Goal: Use online tool/utility: Utilize a website feature to perform a specific function

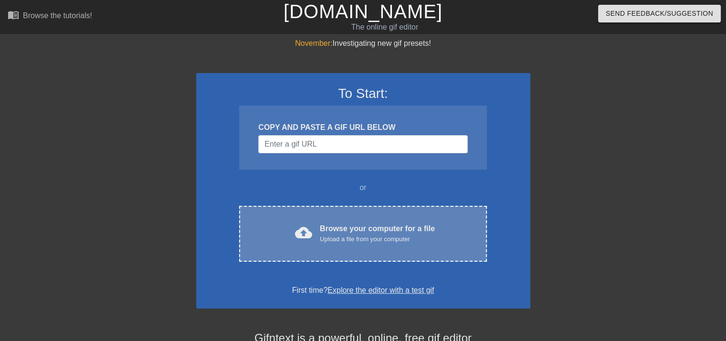
click at [374, 228] on div "Browse your computer for a file Upload a file from your computer" at bounding box center [377, 233] width 115 height 21
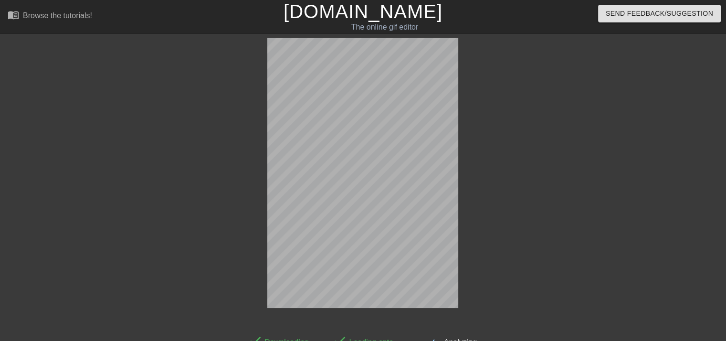
scroll to position [21, 0]
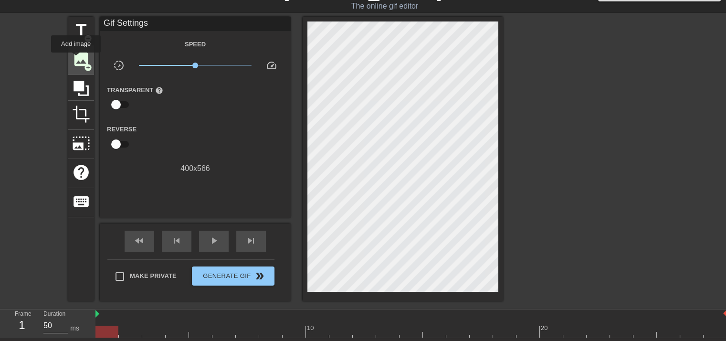
click at [77, 60] on span "image" at bounding box center [81, 59] width 18 height 18
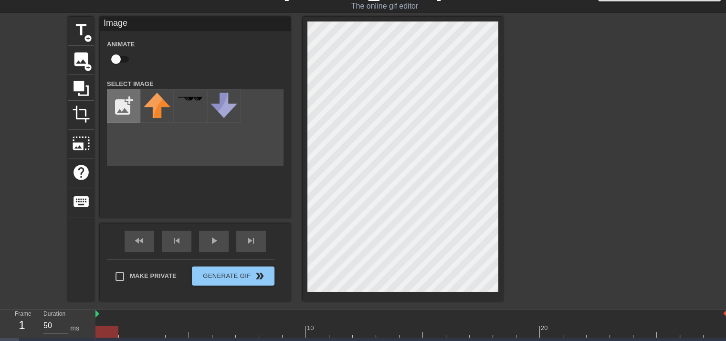
click at [122, 103] on input "file" at bounding box center [123, 106] width 32 height 32
click at [134, 107] on input "file" at bounding box center [123, 106] width 32 height 32
type input "C:\fakepath\Untitled249_20250815210803.png"
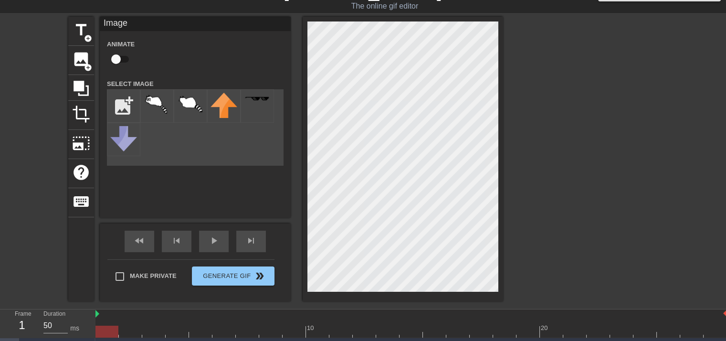
click at [607, 142] on div "title add_circle image add_circle crop photo_size_select_large help keyboard Im…" at bounding box center [363, 160] width 726 height 286
click at [441, 276] on div "title add_circle image add_circle crop photo_size_select_large help keyboard Im…" at bounding box center [285, 159] width 435 height 284
click at [174, 104] on div at bounding box center [190, 105] width 33 height 33
click at [186, 104] on img at bounding box center [190, 103] width 27 height 21
click at [193, 99] on img at bounding box center [190, 103] width 27 height 21
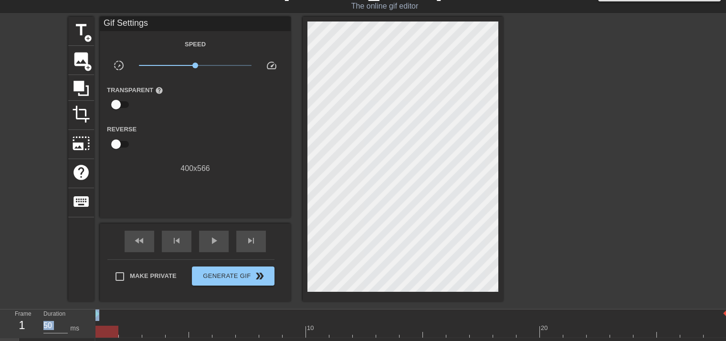
click at [409, 131] on div "title add_circle image add_circle crop photo_size_select_large help keyboard Gi…" at bounding box center [363, 160] width 726 height 286
click at [78, 62] on span "image" at bounding box center [81, 59] width 18 height 18
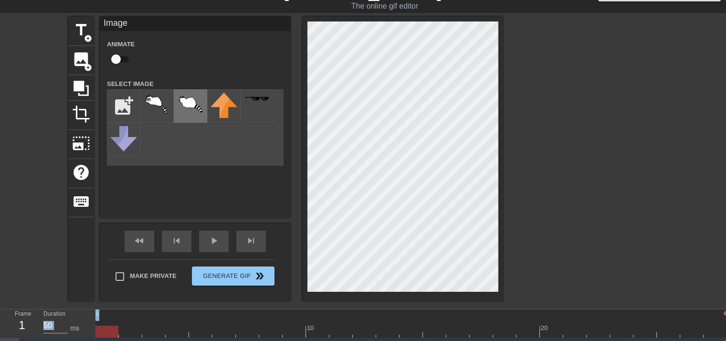
click at [181, 103] on img at bounding box center [190, 103] width 27 height 21
click at [149, 103] on img at bounding box center [157, 104] width 27 height 23
click at [187, 105] on img at bounding box center [190, 103] width 27 height 21
click at [198, 62] on div "Animate" at bounding box center [195, 53] width 191 height 30
click at [114, 61] on input "checkbox" at bounding box center [116, 59] width 54 height 18
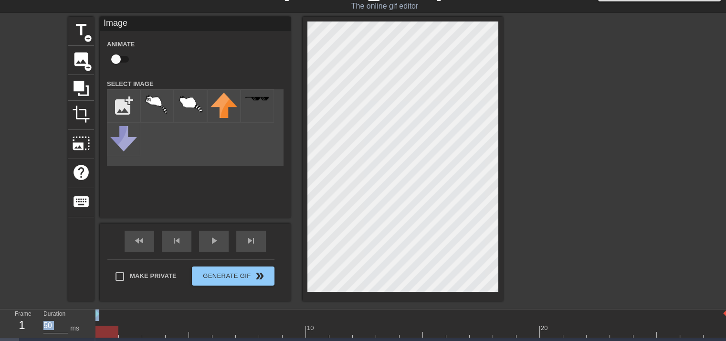
checkbox input "true"
click at [173, 51] on div "Animate" at bounding box center [195, 53] width 191 height 30
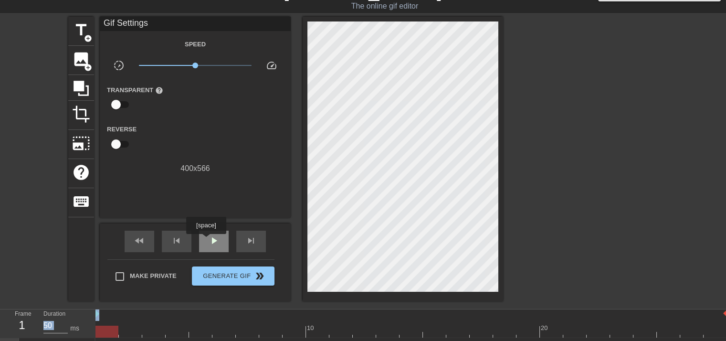
click at [206, 240] on div "play_arrow" at bounding box center [214, 240] width 30 height 21
click at [206, 240] on div "pause" at bounding box center [214, 240] width 30 height 21
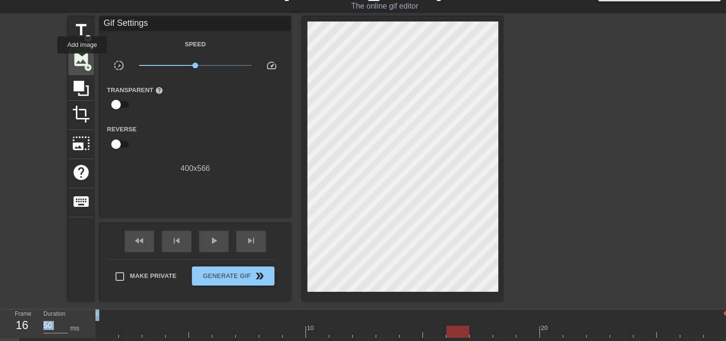
click at [82, 60] on span "image" at bounding box center [81, 59] width 18 height 18
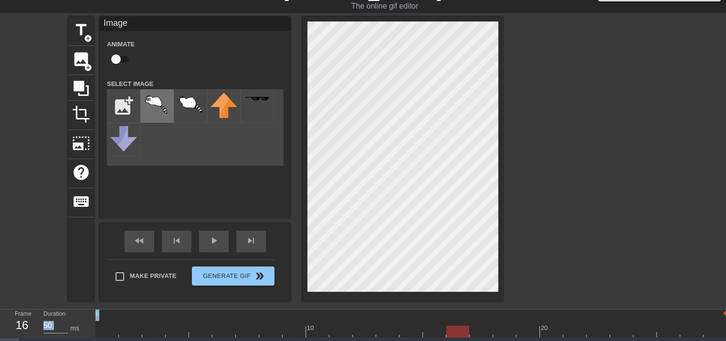
click at [160, 105] on img at bounding box center [157, 104] width 27 height 23
checkbox input "true"
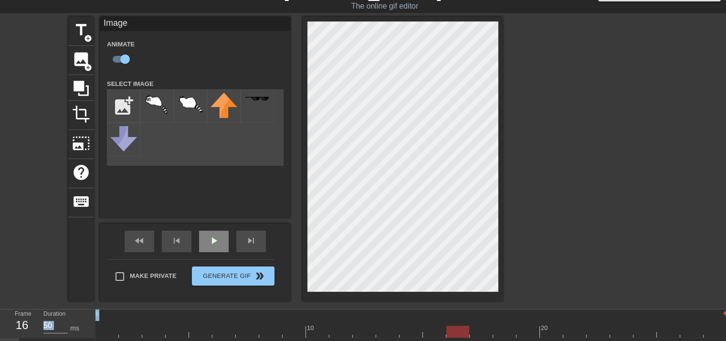
click at [225, 250] on div "play_arrow" at bounding box center [214, 240] width 30 height 21
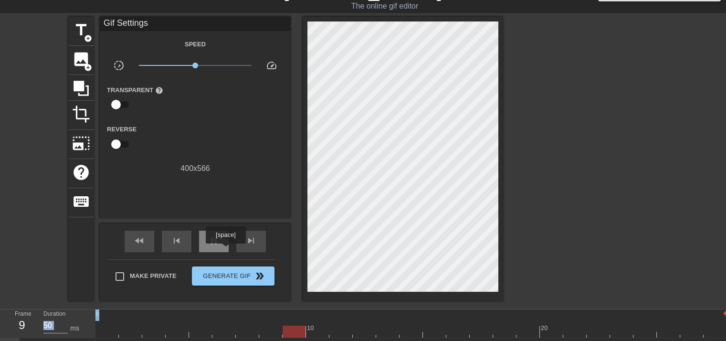
click at [225, 250] on div "pause" at bounding box center [214, 240] width 30 height 21
drag, startPoint x: 393, startPoint y: 327, endPoint x: 0, endPoint y: 314, distance: 392.8
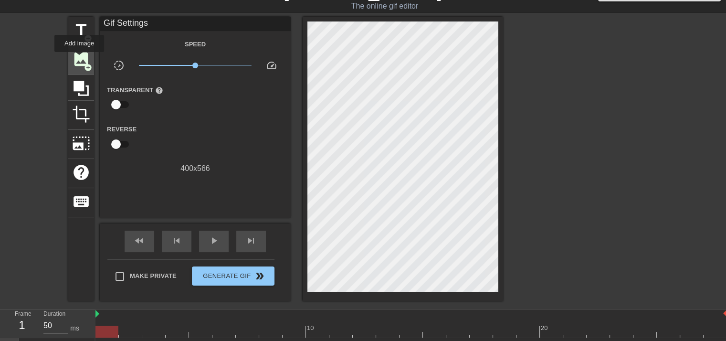
click at [79, 59] on span "image" at bounding box center [81, 59] width 18 height 18
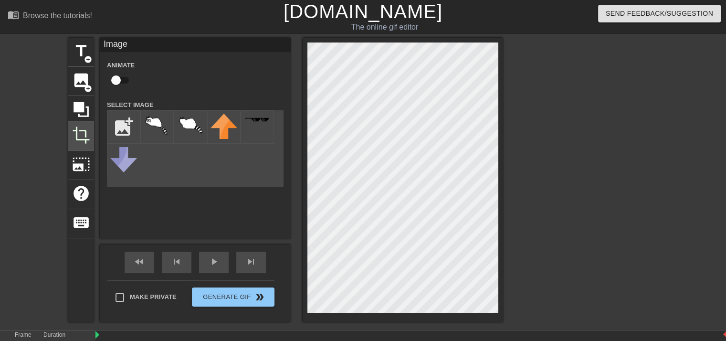
scroll to position [105, 0]
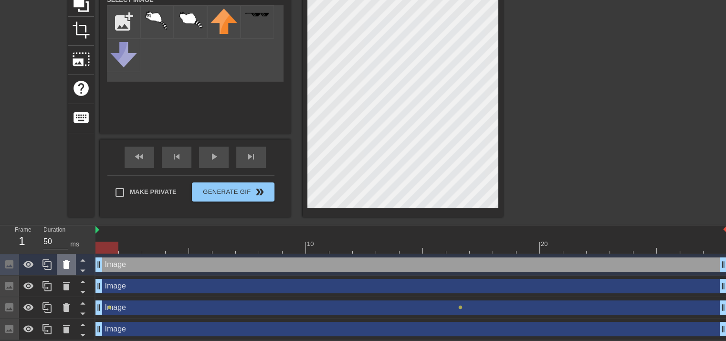
drag, startPoint x: 448, startPoint y: 285, endPoint x: 73, endPoint y: 272, distance: 376.1
click at [73, 272] on div "Frame 1 Duration 50 ms 10 20 Image drag_handle drag_handle Image drag_handle dr…" at bounding box center [363, 282] width 726 height 114
click at [624, 77] on div "title add_circle image add_circle crop photo_size_select_large help keyboard Im…" at bounding box center [363, 76] width 726 height 286
click at [202, 161] on div "play_arrow" at bounding box center [214, 156] width 30 height 21
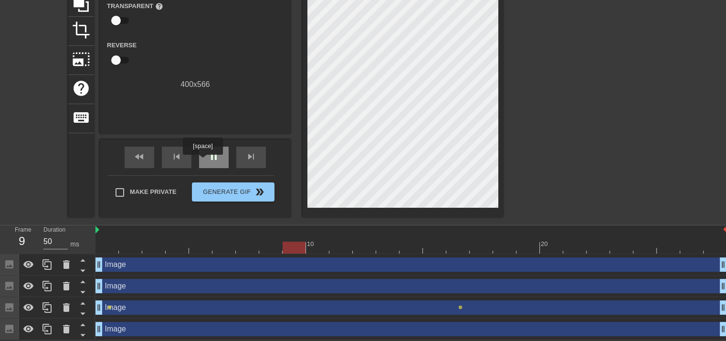
click at [202, 161] on div "pause" at bounding box center [214, 156] width 30 height 21
click at [460, 305] on span "lens" at bounding box center [460, 307] width 4 height 4
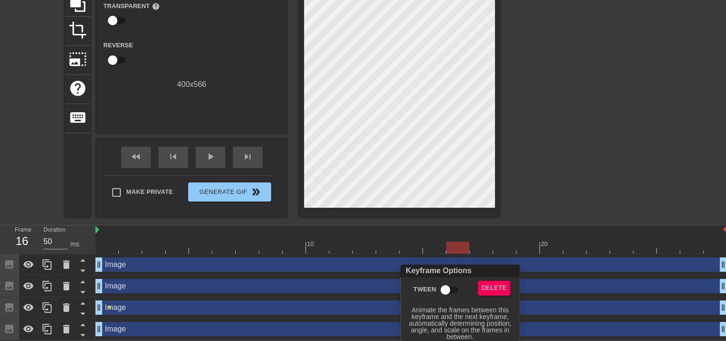
scroll to position [98, 0]
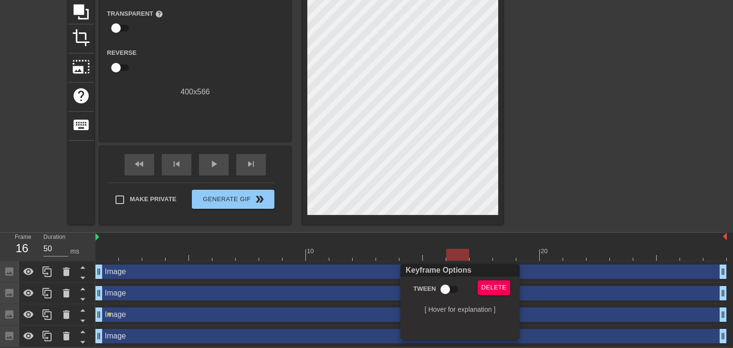
click at [567, 161] on div at bounding box center [366, 174] width 733 height 348
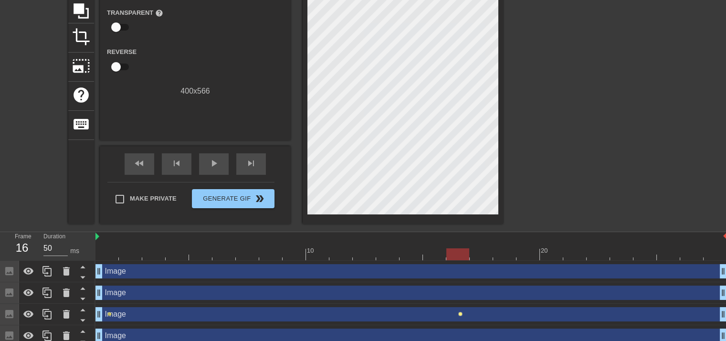
click at [458, 314] on span "lens" at bounding box center [460, 314] width 4 height 4
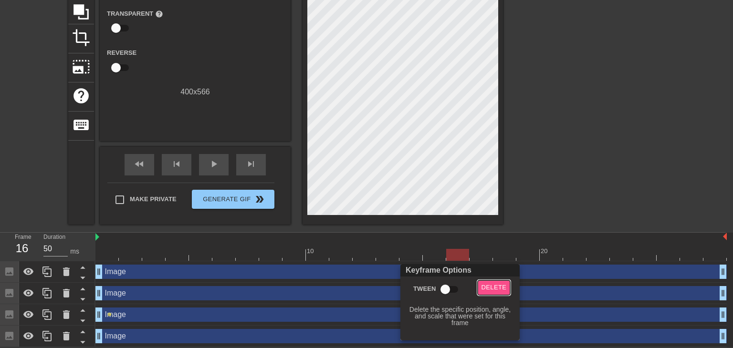
click at [492, 289] on span "Delete" at bounding box center [493, 287] width 25 height 11
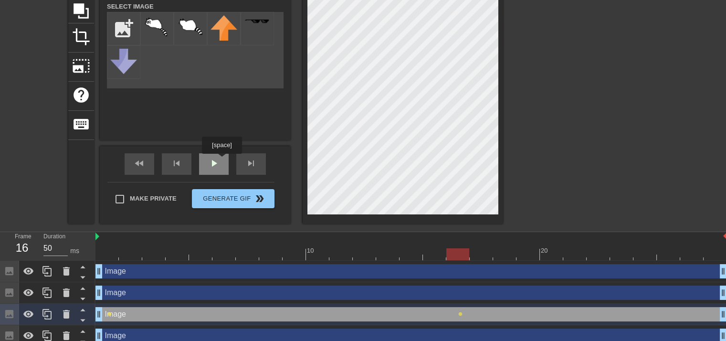
click at [221, 160] on div "play_arrow" at bounding box center [214, 163] width 30 height 21
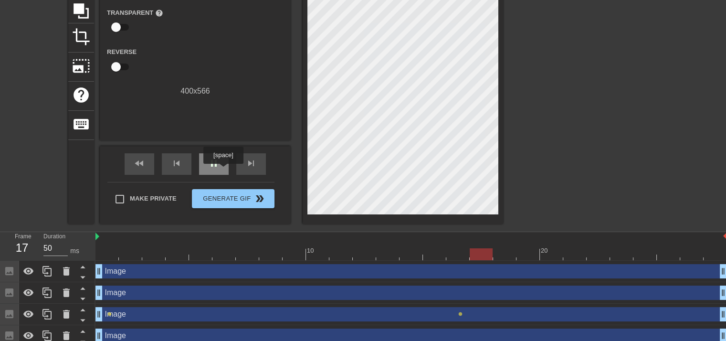
click at [223, 170] on div "pause" at bounding box center [214, 163] width 30 height 21
drag, startPoint x: 109, startPoint y: 313, endPoint x: 50, endPoint y: 313, distance: 59.6
click at [50, 313] on div "Frame 19 Duration 50 ms 10 20 Image drag_handle drag_handle Image drag_handle d…" at bounding box center [363, 289] width 726 height 114
click at [106, 315] on div "Image drag_handle drag_handle" at bounding box center [410, 314] width 631 height 14
click at [109, 314] on span "lens" at bounding box center [109, 314] width 4 height 4
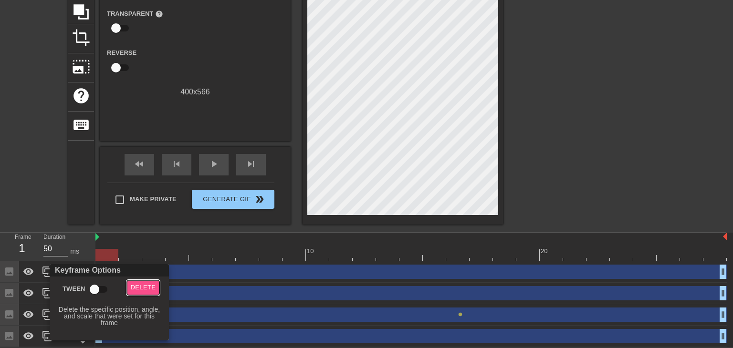
click at [132, 294] on button "Delete" at bounding box center [143, 288] width 33 height 15
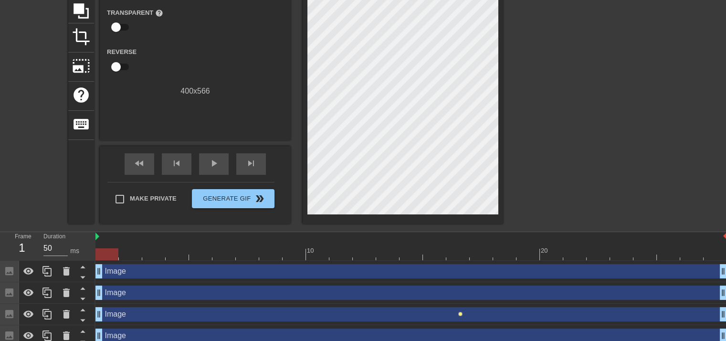
click at [459, 315] on span "lens" at bounding box center [460, 314] width 4 height 4
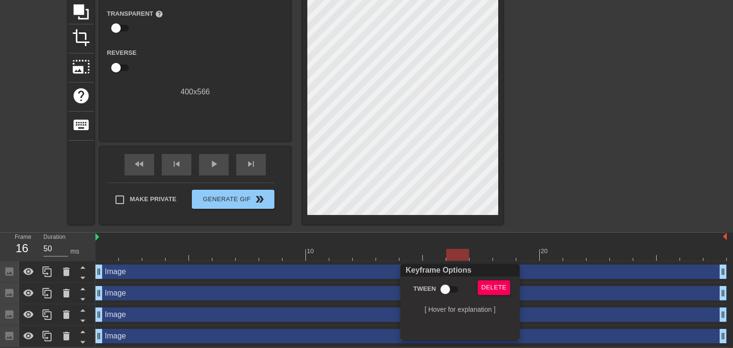
click at [494, 278] on div "Keyframe Options Tween Delete [ Hover for explanation ]" at bounding box center [459, 302] width 119 height 76
click at [492, 291] on span "Delete" at bounding box center [493, 287] width 25 height 11
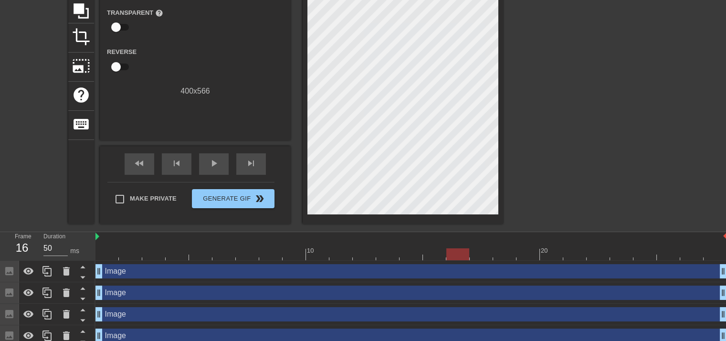
click at [119, 318] on div "Image drag_handle drag_handle" at bounding box center [410, 314] width 631 height 14
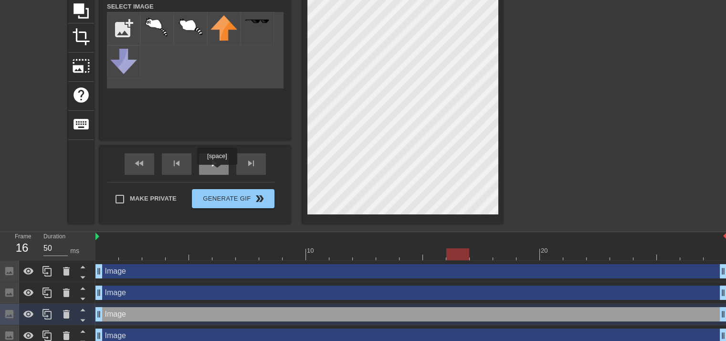
click at [217, 171] on div "play_arrow" at bounding box center [214, 163] width 30 height 21
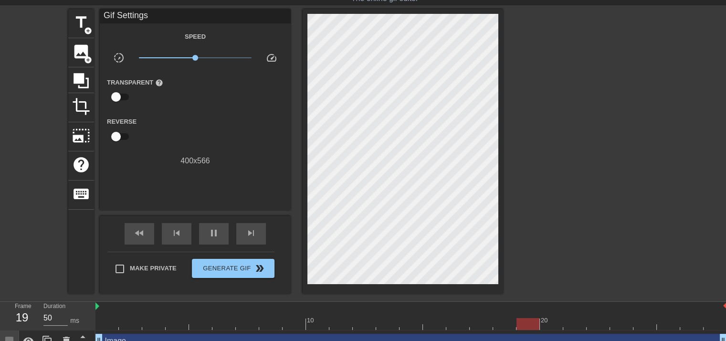
scroll to position [28, 0]
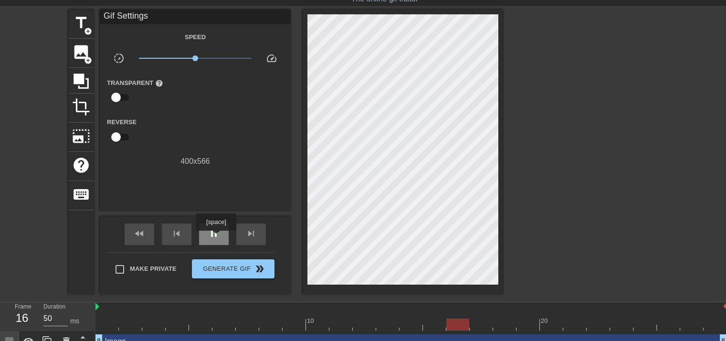
click at [216, 237] on span "pause" at bounding box center [213, 233] width 11 height 11
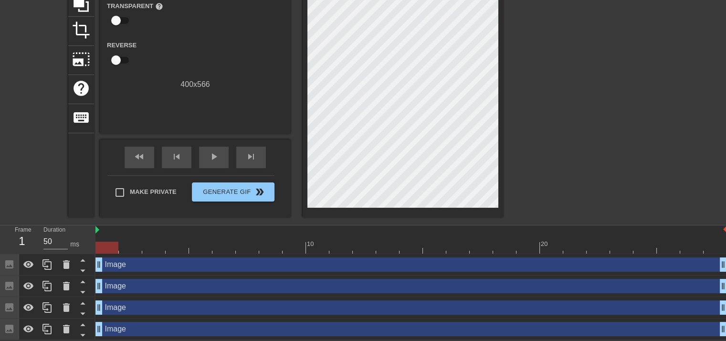
drag, startPoint x: 506, startPoint y: 245, endPoint x: 0, endPoint y: 260, distance: 506.3
click at [0, 260] on div "Frame 1 Duration 50 ms 10 20 Image drag_handle drag_handle Image drag_handle dr…" at bounding box center [363, 282] width 726 height 114
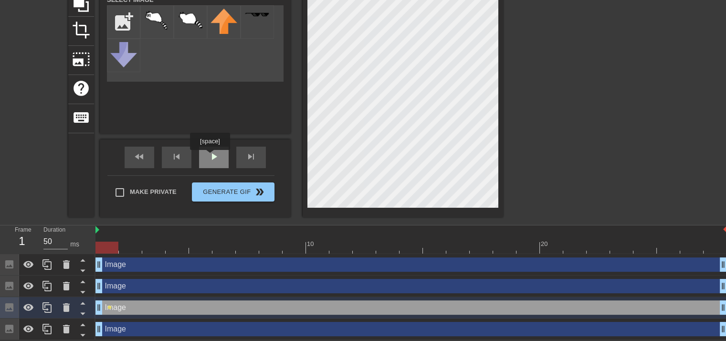
click at [210, 156] on span "play_arrow" at bounding box center [213, 156] width 11 height 11
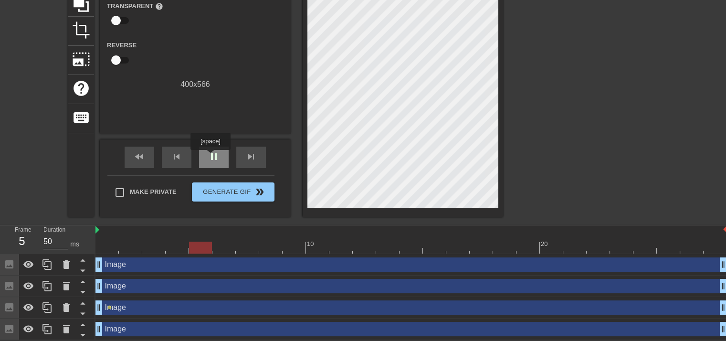
click at [210, 156] on span "pause" at bounding box center [213, 156] width 11 height 11
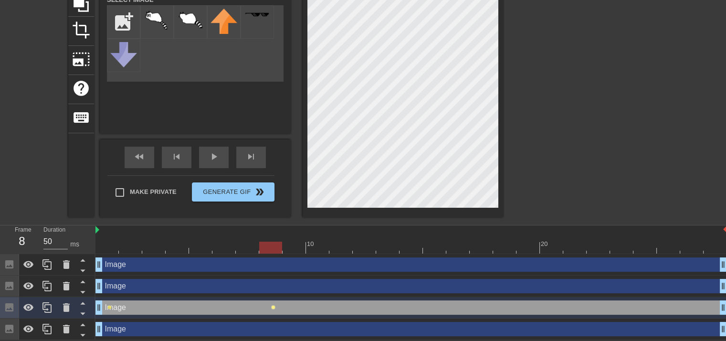
click at [274, 308] on span "lens" at bounding box center [273, 307] width 4 height 4
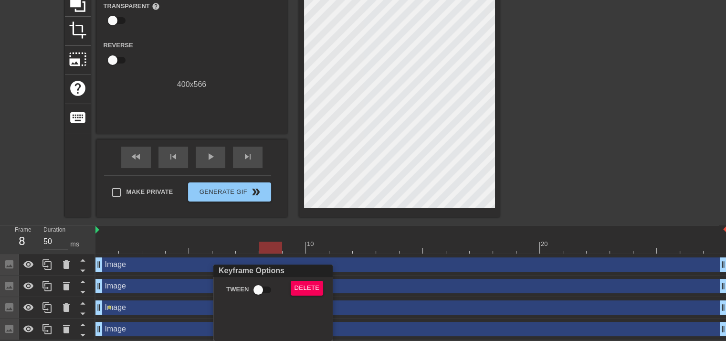
scroll to position [98, 0]
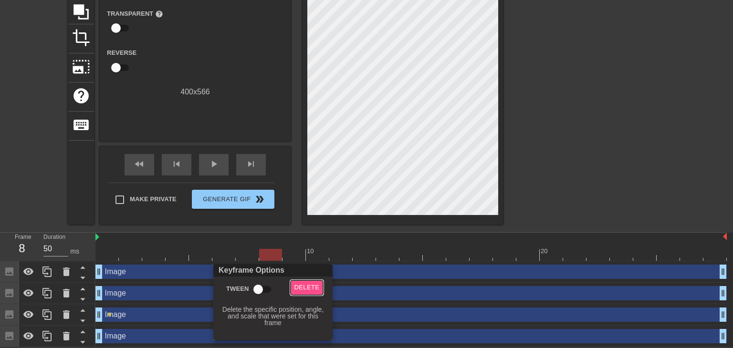
click at [298, 291] on span "Delete" at bounding box center [306, 287] width 25 height 11
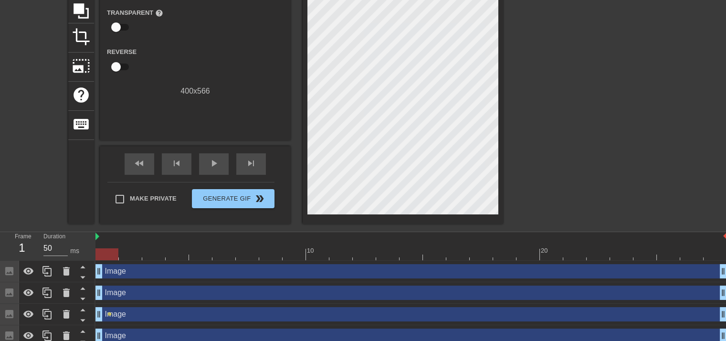
drag, startPoint x: 273, startPoint y: 259, endPoint x: 147, endPoint y: 246, distance: 126.1
click at [55, 258] on div "Frame 1 Duration 50 ms 10 20 Image drag_handle drag_handle Image drag_handle dr…" at bounding box center [363, 289] width 726 height 114
click at [206, 164] on div "play_arrow" at bounding box center [214, 163] width 30 height 21
click at [206, 164] on div "pause" at bounding box center [214, 163] width 30 height 21
drag, startPoint x: 223, startPoint y: 254, endPoint x: 65, endPoint y: 245, distance: 158.6
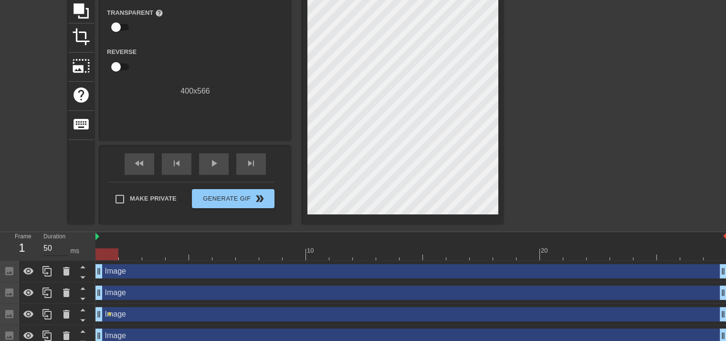
click at [65, 245] on div "Frame 1 Duration 50 ms 10 20 Image drag_handle drag_handle Image drag_handle dr…" at bounding box center [363, 289] width 726 height 114
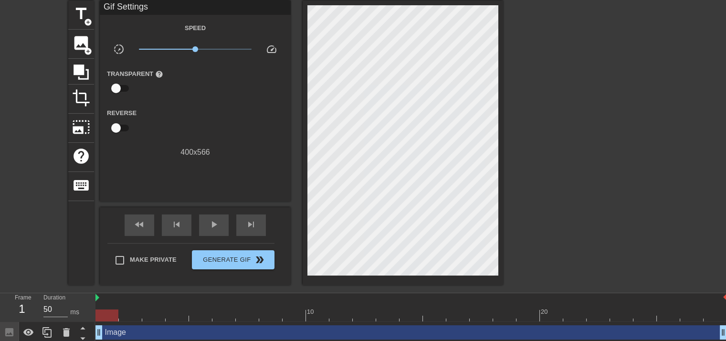
scroll to position [19, 0]
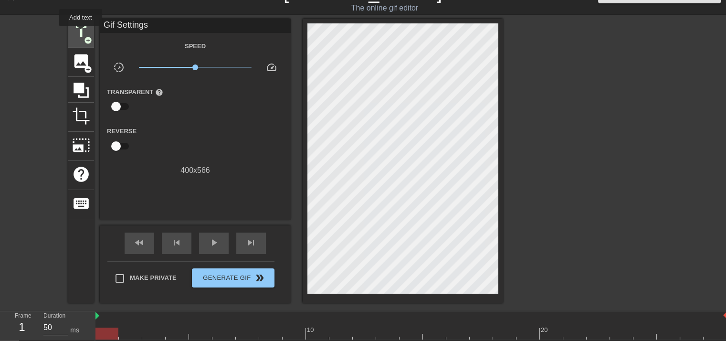
click at [78, 30] on span "title" at bounding box center [81, 32] width 18 height 18
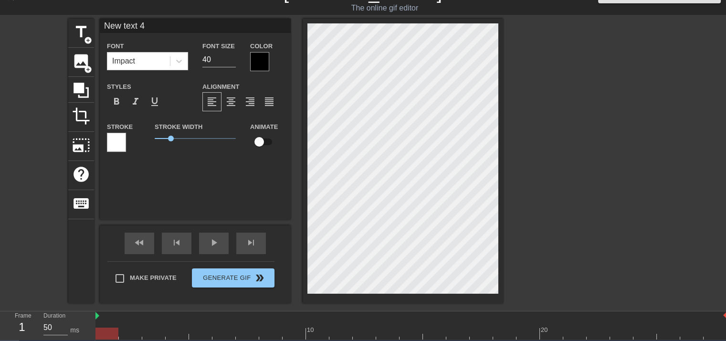
scroll to position [1, 2]
click at [301, 163] on div "title add_circle image add_circle crop photo_size_select_large help keyboard Ne…" at bounding box center [285, 161] width 435 height 284
type input "R"
type textarea "R"
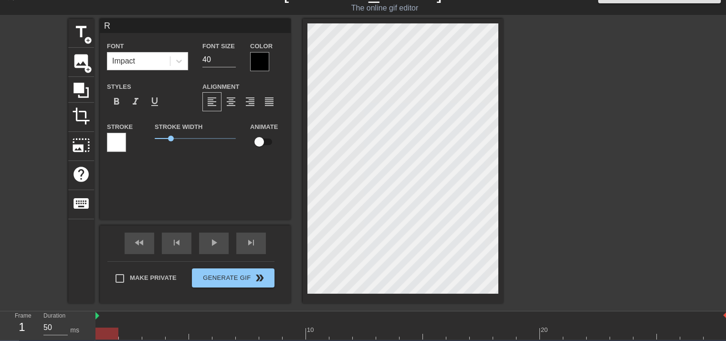
type input "Re"
type textarea "Re"
type input "Rel"
type textarea "Rel"
type input "[MEDICAL_DATA]"
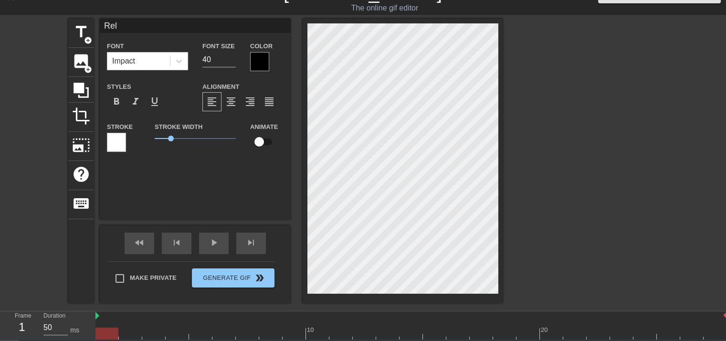
type textarea "[MEDICAL_DATA]"
type input "Relat"
type textarea "Relat"
type input "Relata"
type textarea "Relata"
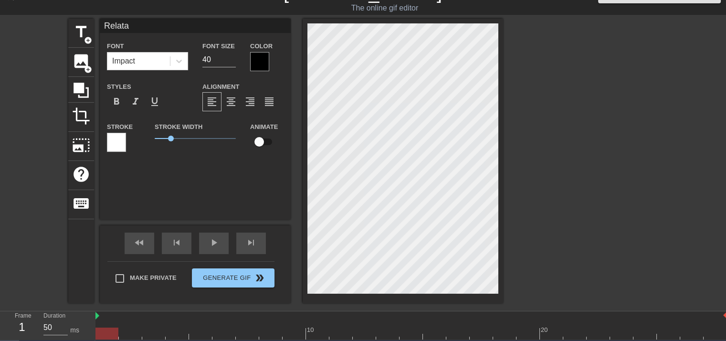
type input "Relat"
type textarea "Relat"
type input "Relati"
type textarea "Relati"
type input "Relatib"
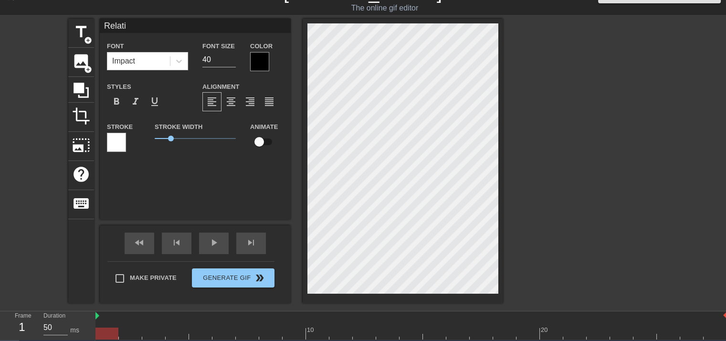
type textarea "Relatib"
type input "Relatibl"
type textarea "Relatibl"
type input "Relatible"
type textarea "Relatible"
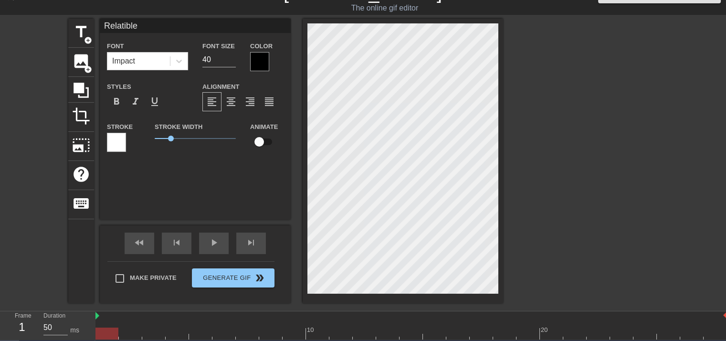
scroll to position [1, 2]
type input "Relatibl"
type textarea "Relatibl"
type input "Relatib"
type textarea "Relatib"
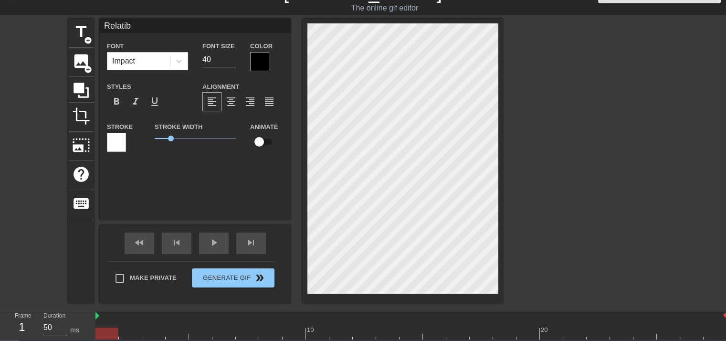
type input "Relati"
type textarea "Relati"
type input "Relat"
type textarea "Relat"
type input "Relata"
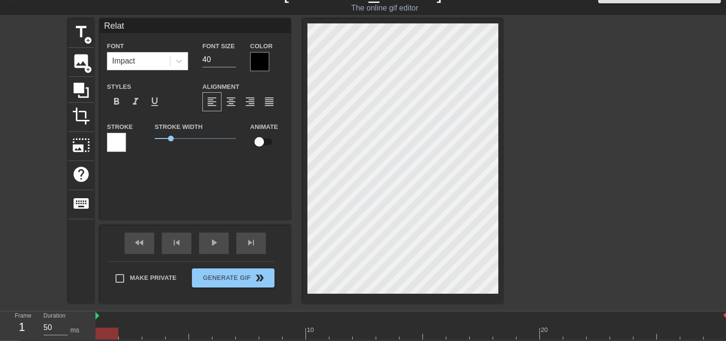
type textarea "Relata"
type input "Relat"
type textarea "Relat"
type input "[MEDICAL_DATA]"
type textarea "[MEDICAL_DATA]"
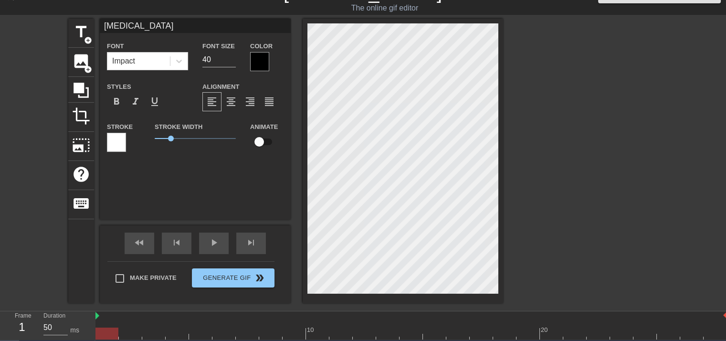
type input "Rel"
type textarea "Rel"
type input "[MEDICAL_DATA]"
type textarea "[MEDICAL_DATA]"
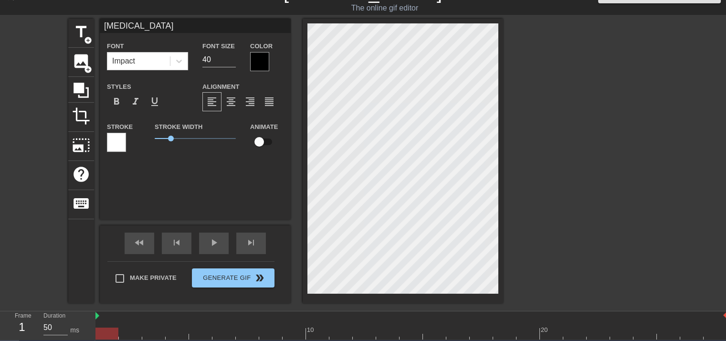
type input "Relai"
type textarea "Relai"
type input "Relait"
type textarea "Relait"
type input "Relai"
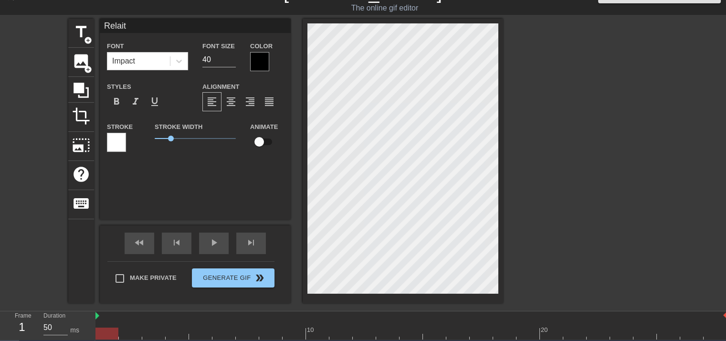
type textarea "Relai"
type input "[MEDICAL_DATA]"
type textarea "[MEDICAL_DATA]"
type input "Relaa"
type textarea "Relaa"
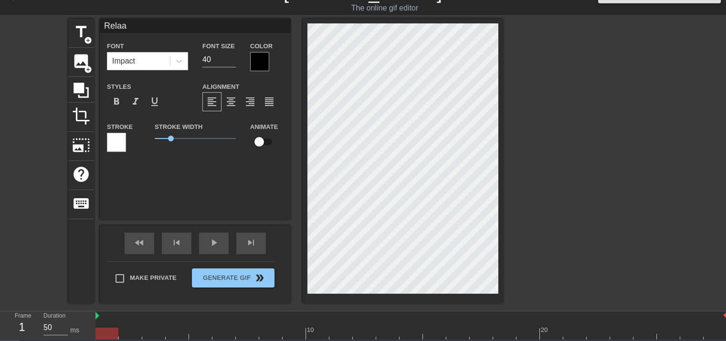
type input "[MEDICAL_DATA]"
type textarea "[MEDICAL_DATA]"
type input "Relat"
type textarea "Relat"
type input "Relata"
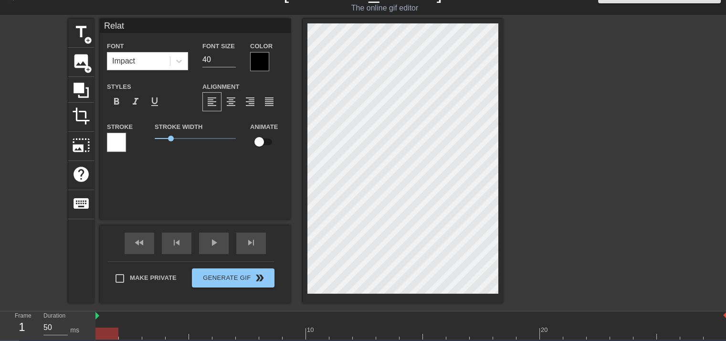
type textarea "Relata"
type input "Relatab"
type textarea "Relatab"
type input "Relatabl"
type textarea "Relatabl"
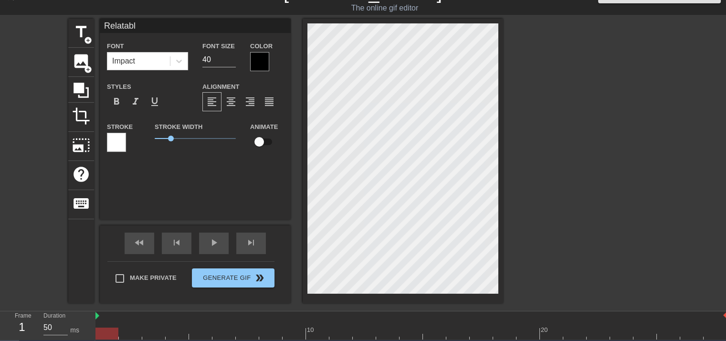
type input "Relatable"
type textarea "Relatable"
click at [166, 57] on div "Impact" at bounding box center [138, 60] width 62 height 17
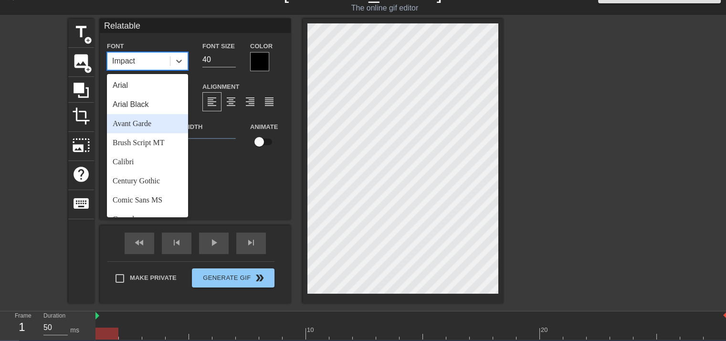
click at [153, 128] on div "Avant Garde" at bounding box center [147, 123] width 81 height 19
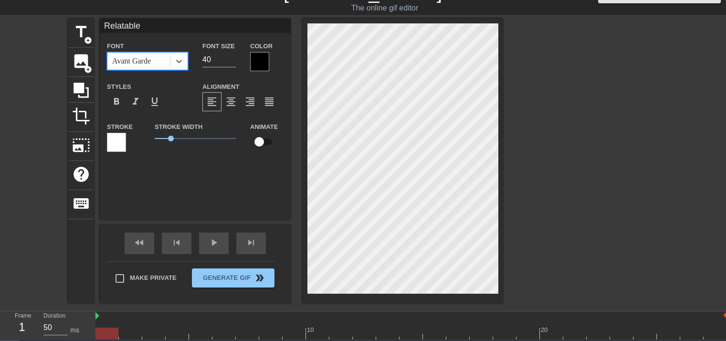
click at [267, 58] on div at bounding box center [259, 61] width 19 height 19
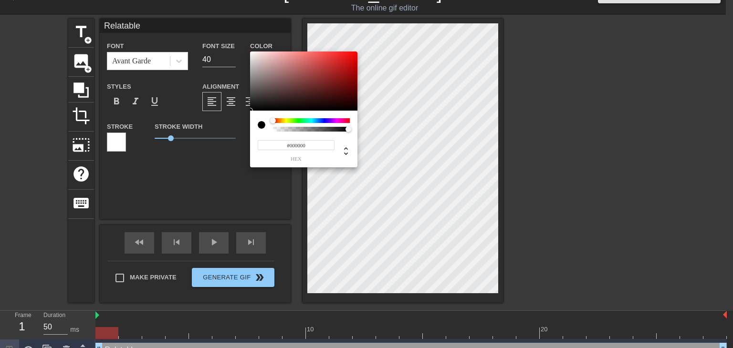
type input "0"
drag, startPoint x: 348, startPoint y: 130, endPoint x: 105, endPoint y: 121, distance: 243.0
click at [105, 121] on div "0 r 0 g 0 b 0 a" at bounding box center [366, 174] width 733 height 348
type input "0.43"
type input "108"
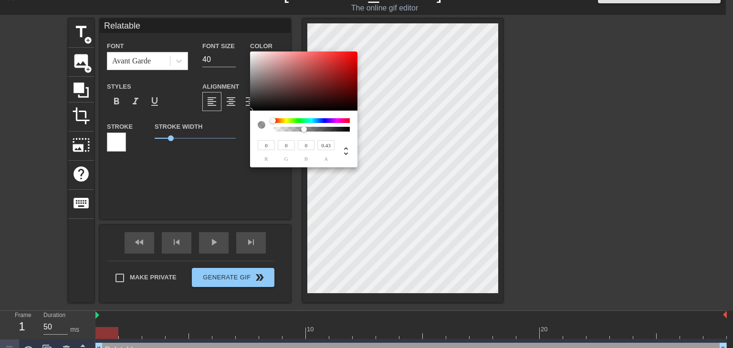
type input "51"
type input "58"
type input "0.35"
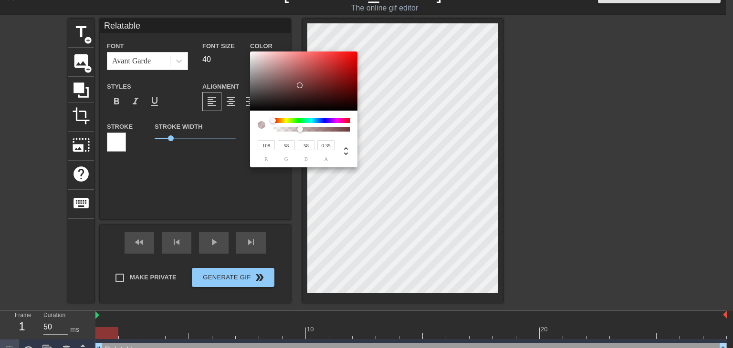
type input "255"
type input "0"
type input "254"
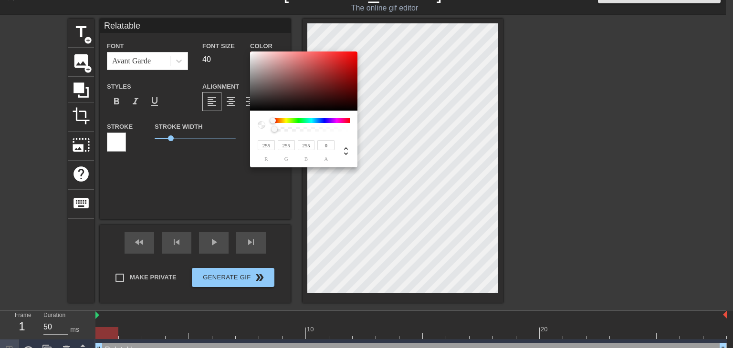
type input "254"
type input "0.03"
type input "155"
type input "104"
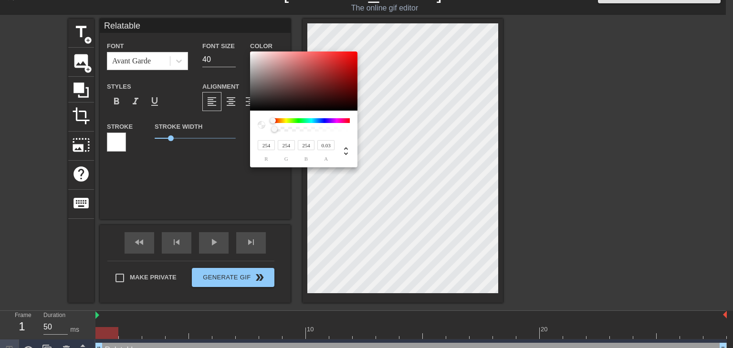
type input "104"
type input "0.32"
type input "125"
type input "69"
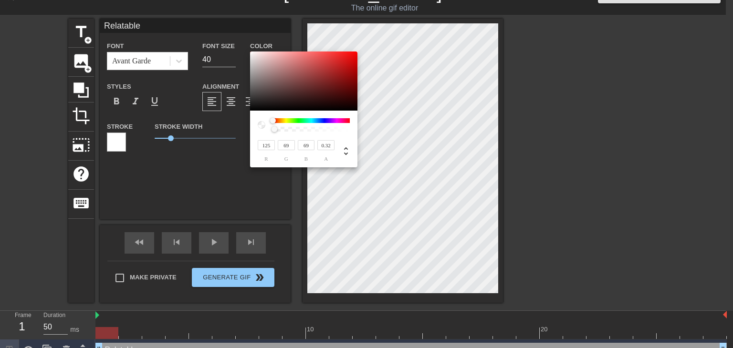
type input "0.33"
type input "123"
type input "67"
type input "127"
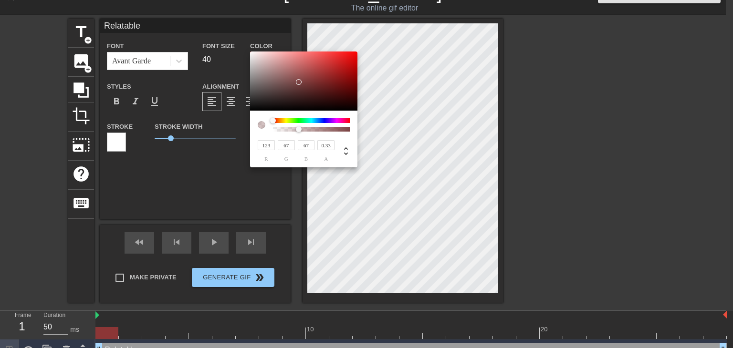
type input "73"
type input "0.23"
type input "141"
type input "87"
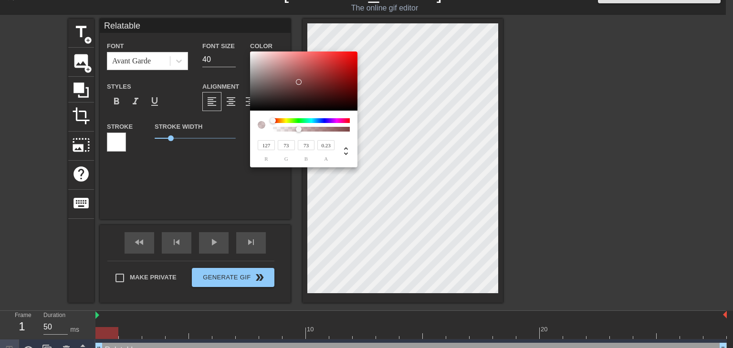
type input "87"
type input "147"
type input "95"
type input "0"
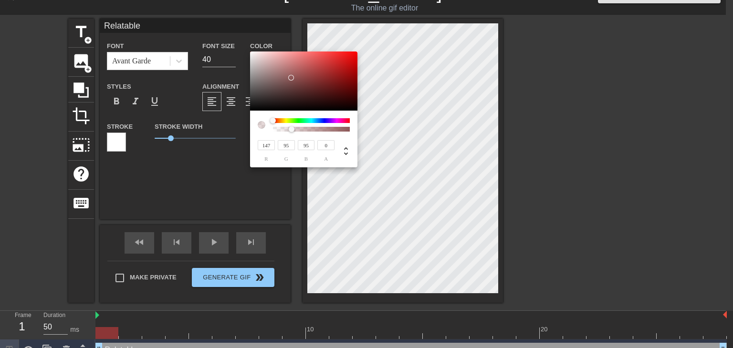
type input "209"
type input "179"
type input "236"
type input "220"
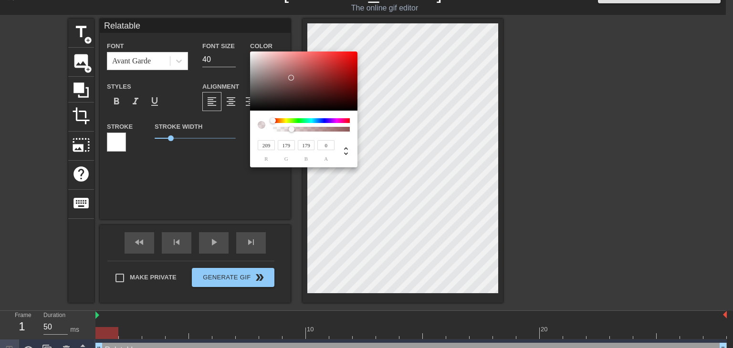
type input "220"
type input "244"
type input "232"
type input "250"
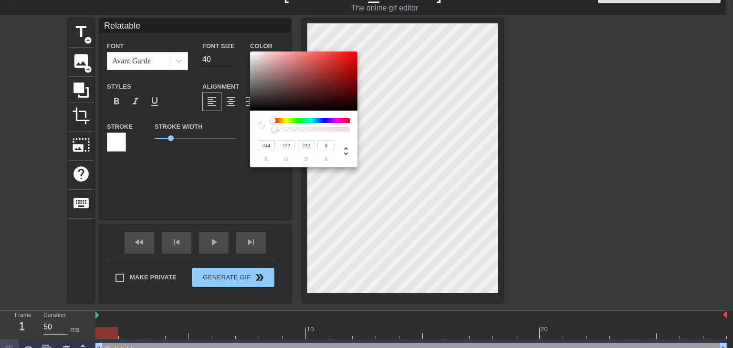
type input "240"
type input "255"
type input "248"
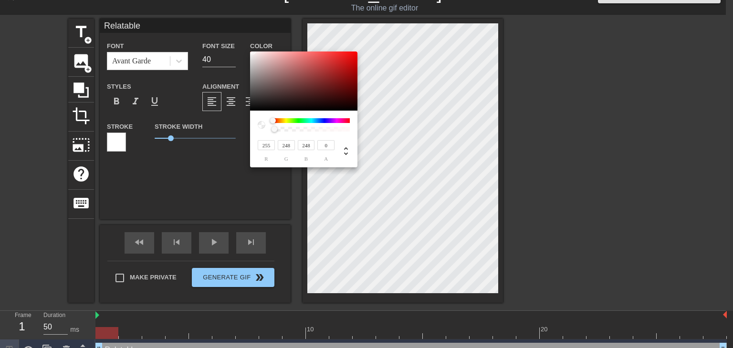
type input "255"
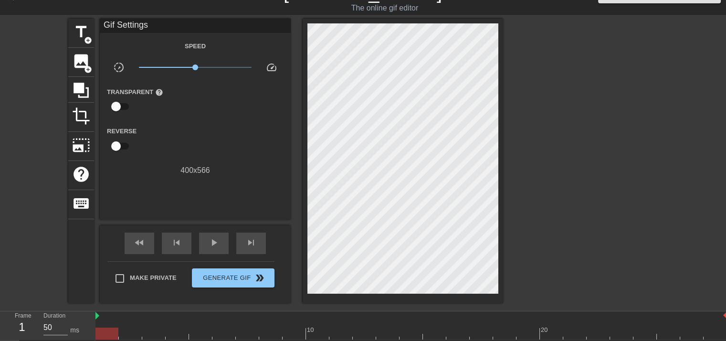
click at [124, 102] on input "checkbox" at bounding box center [116, 106] width 54 height 18
click at [132, 105] on input "checkbox" at bounding box center [125, 106] width 54 height 18
checkbox input "false"
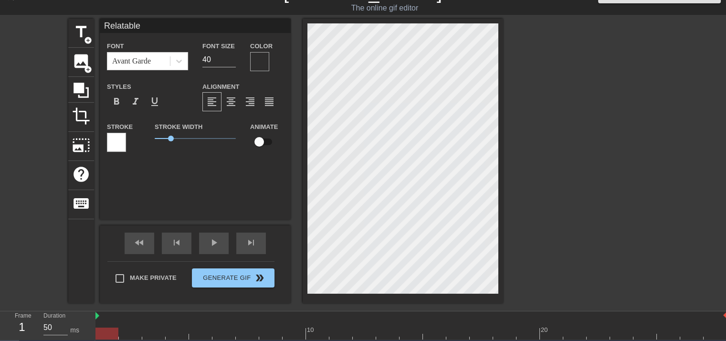
click at [251, 56] on div at bounding box center [259, 61] width 19 height 19
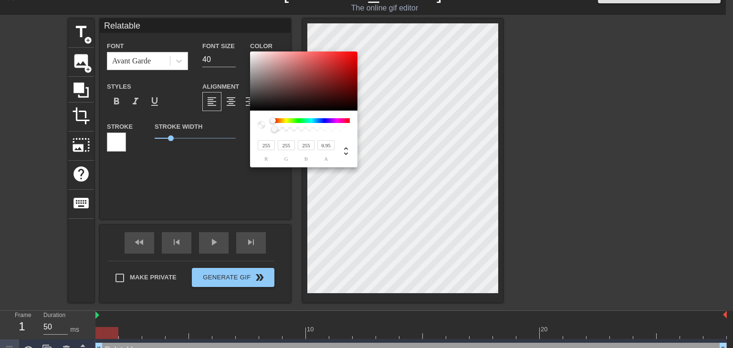
type input "1"
drag, startPoint x: 274, startPoint y: 131, endPoint x: 353, endPoint y: 130, distance: 79.2
click at [353, 130] on div at bounding box center [351, 130] width 6 height 6
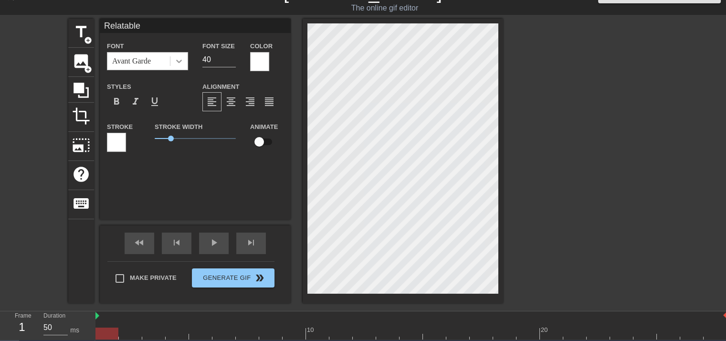
click at [178, 62] on icon at bounding box center [179, 61] width 6 height 3
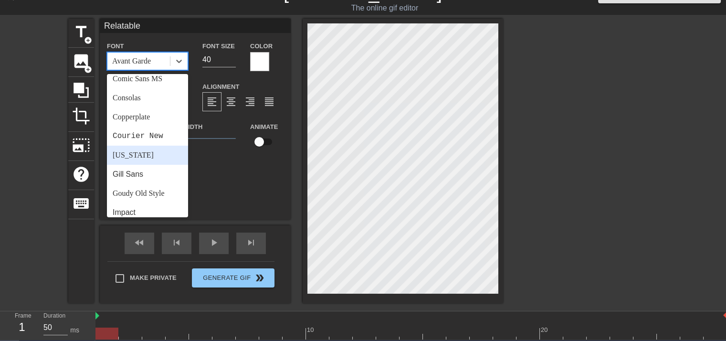
scroll to position [122, 0]
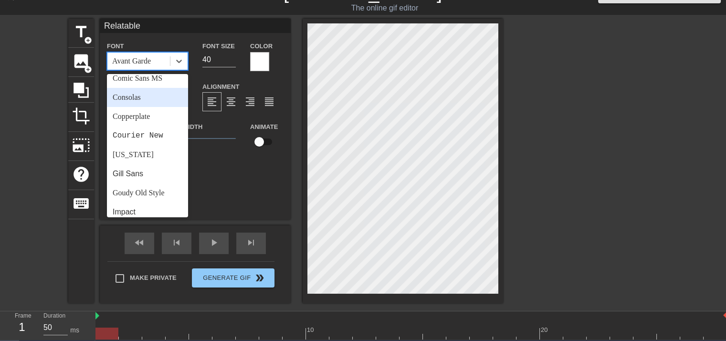
click at [153, 99] on div "Consolas" at bounding box center [147, 97] width 81 height 19
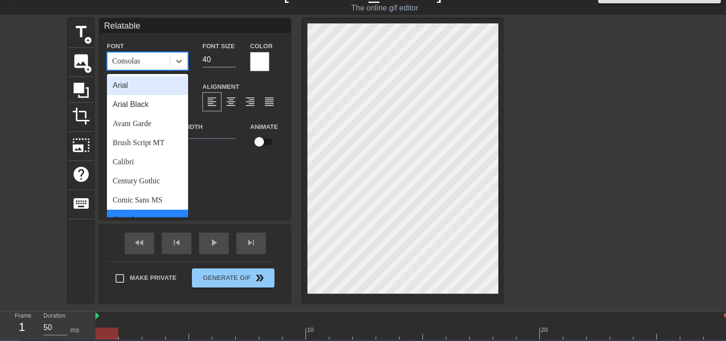
click at [162, 52] on div "Consolas" at bounding box center [138, 60] width 62 height 17
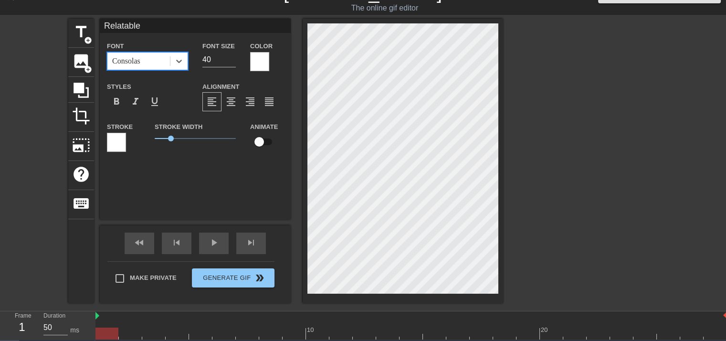
click at [162, 52] on div "Consolas" at bounding box center [138, 60] width 62 height 17
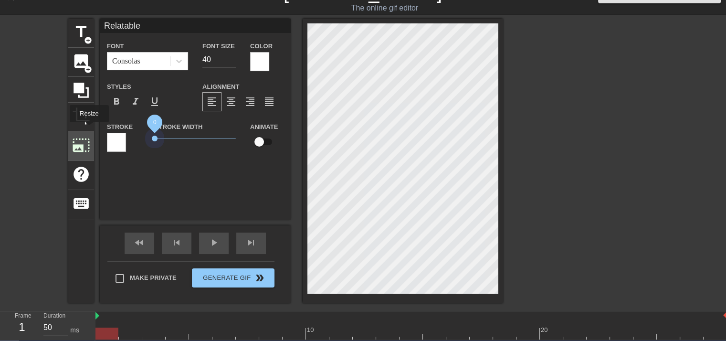
drag, startPoint x: 169, startPoint y: 139, endPoint x: 87, endPoint y: 129, distance: 82.7
click at [87, 129] on div "title add_circle image add_circle crop photo_size_select_large help keyboard Re…" at bounding box center [285, 161] width 435 height 284
click at [171, 62] on div at bounding box center [178, 60] width 17 height 17
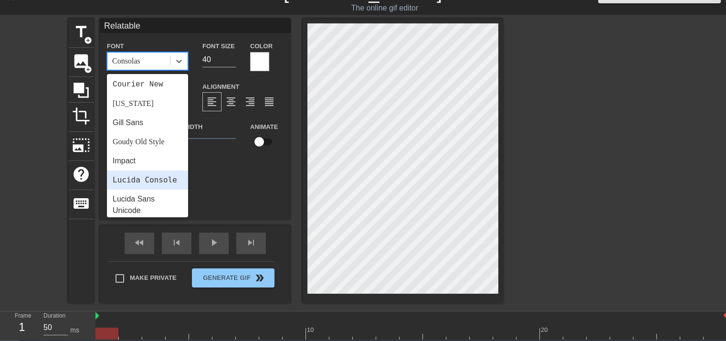
scroll to position [164, 0]
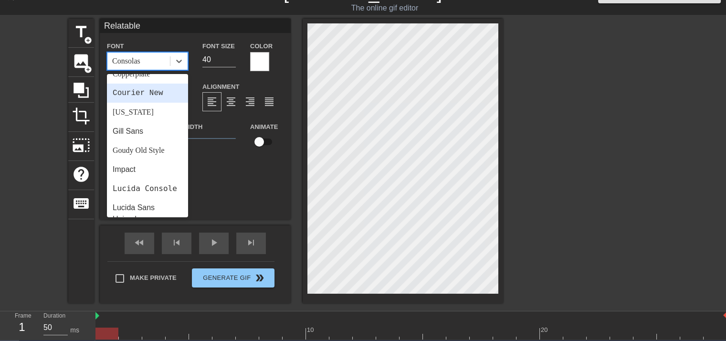
click at [151, 96] on div "Courier New" at bounding box center [147, 92] width 81 height 19
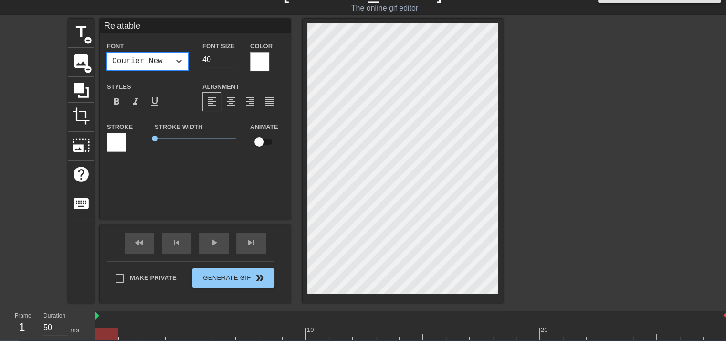
click at [163, 61] on div "Courier New" at bounding box center [138, 60] width 62 height 17
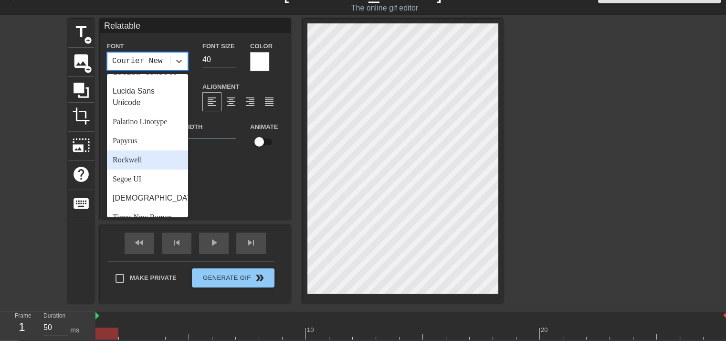
scroll to position [281, 0]
click at [149, 188] on div "Segoe UI" at bounding box center [147, 178] width 81 height 19
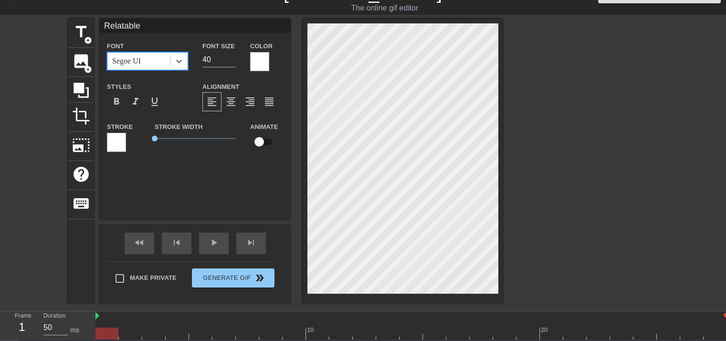
click at [158, 67] on div "Segoe UI" at bounding box center [138, 60] width 62 height 17
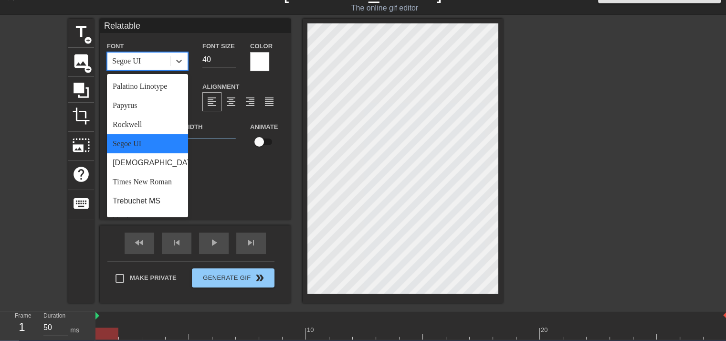
scroll to position [342, 0]
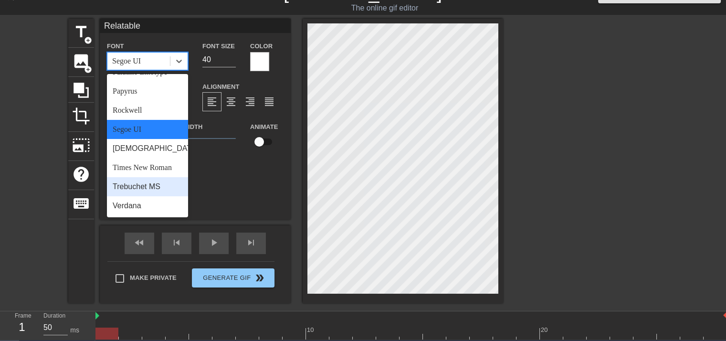
click at [146, 170] on div "Times New Roman" at bounding box center [147, 167] width 81 height 19
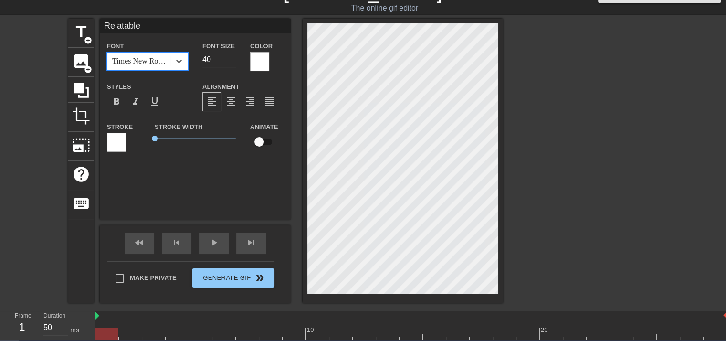
click at [160, 69] on div "Times New Roman" at bounding box center [138, 60] width 62 height 17
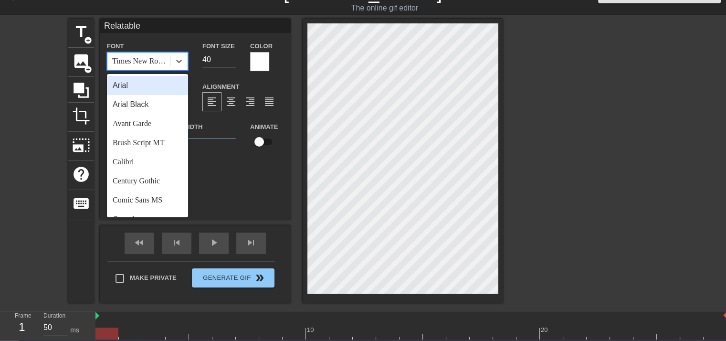
click at [148, 79] on div "Arial" at bounding box center [147, 85] width 81 height 19
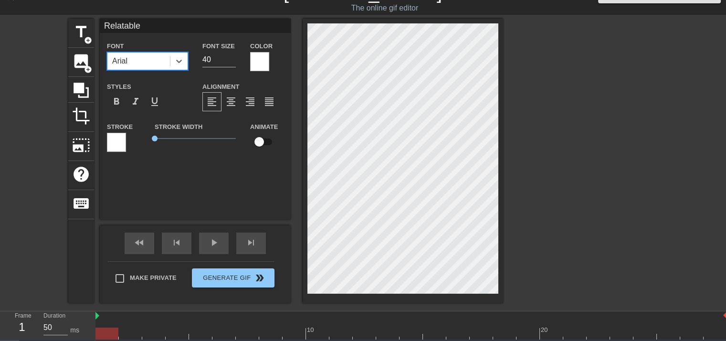
click at [158, 57] on div "Arial" at bounding box center [138, 60] width 62 height 17
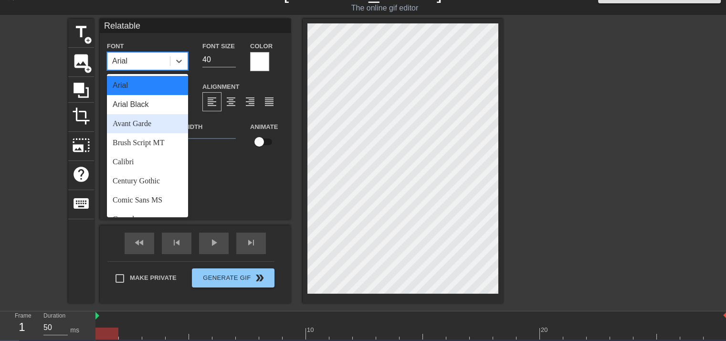
click at [145, 128] on div "Avant Garde" at bounding box center [147, 123] width 81 height 19
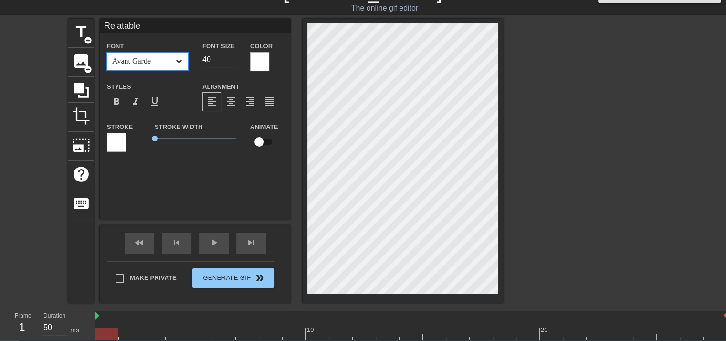
click at [172, 65] on div at bounding box center [178, 60] width 17 height 17
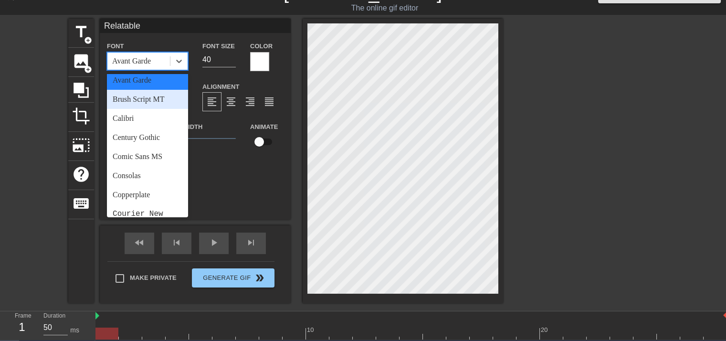
scroll to position [44, 0]
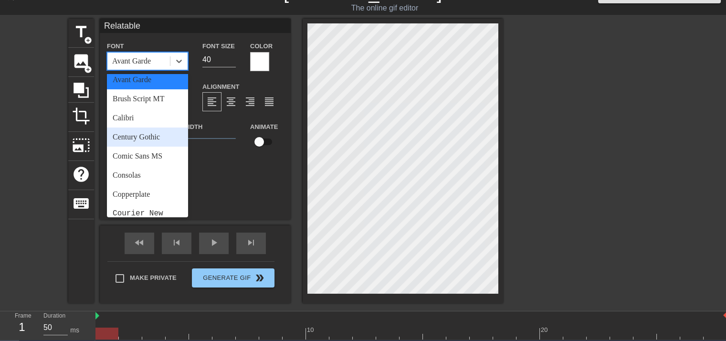
click at [155, 125] on div "Calibri" at bounding box center [147, 117] width 81 height 19
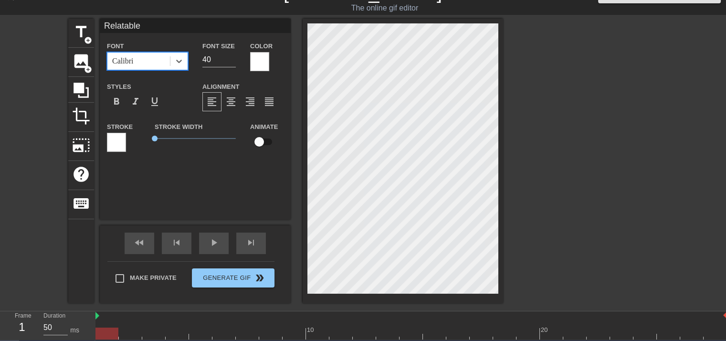
click at [154, 67] on div "Calibri" at bounding box center [138, 60] width 62 height 17
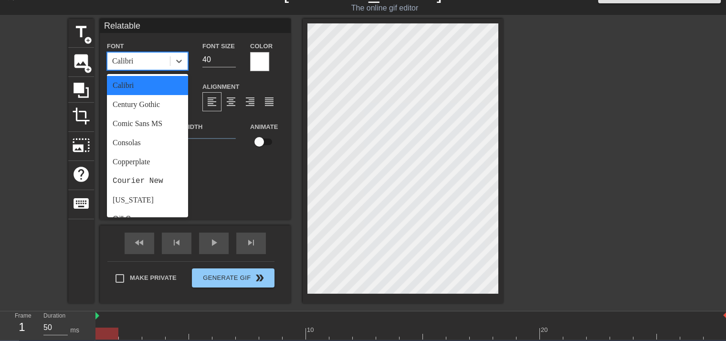
scroll to position [81, 0]
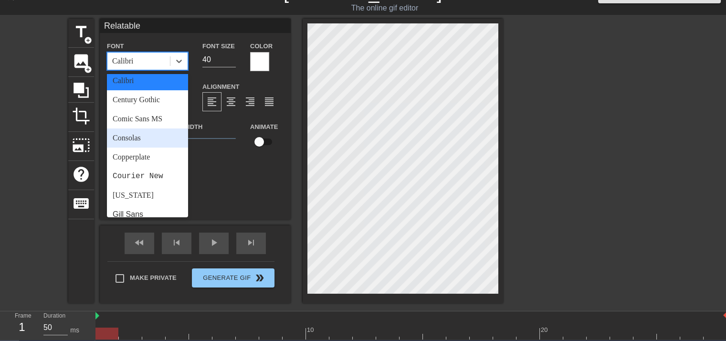
click at [147, 138] on div "Consolas" at bounding box center [147, 137] width 81 height 19
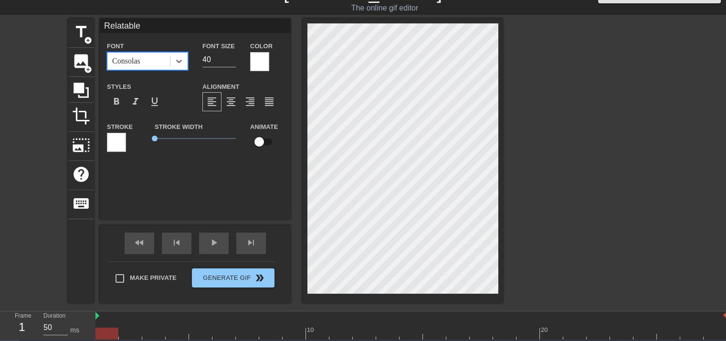
click at [154, 62] on div "Consolas" at bounding box center [138, 60] width 62 height 17
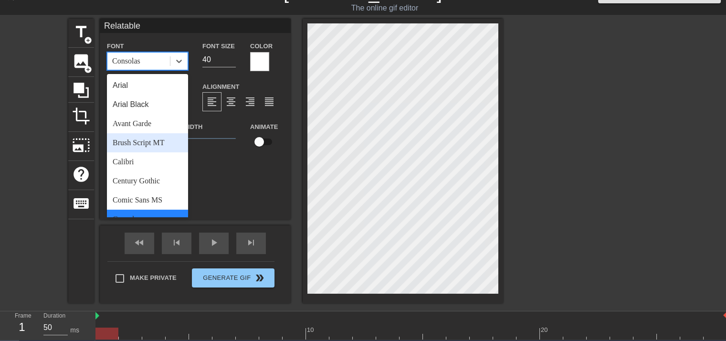
scroll to position [131, 0]
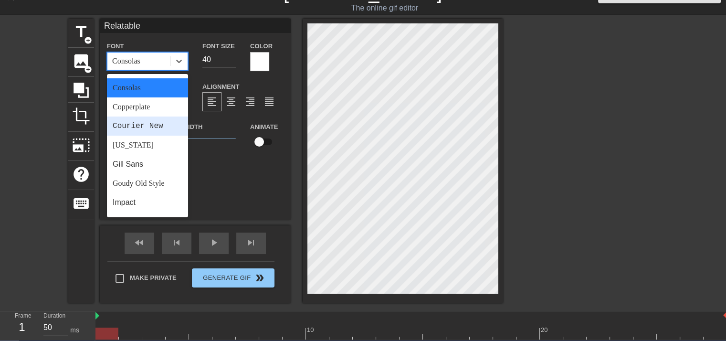
click at [155, 126] on div "Courier New" at bounding box center [147, 125] width 81 height 19
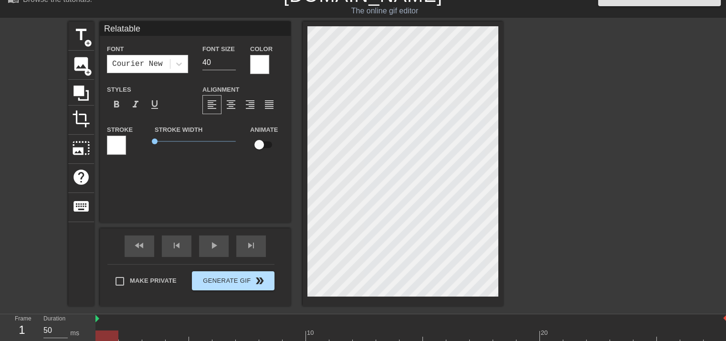
scroll to position [16, 0]
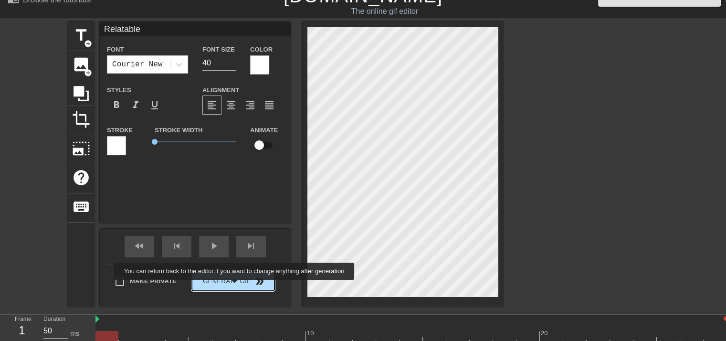
click at [235, 286] on button "Generate Gif double_arrow" at bounding box center [233, 280] width 83 height 19
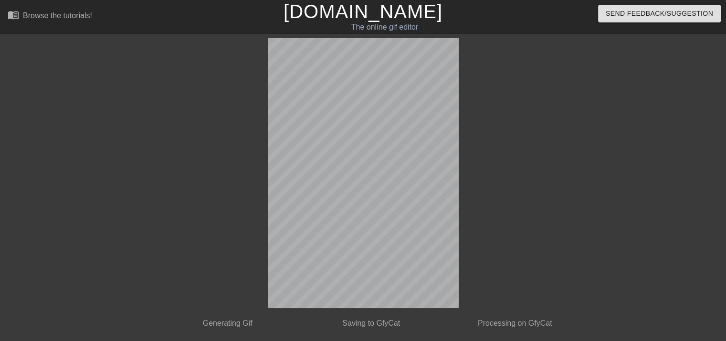
scroll to position [25, 0]
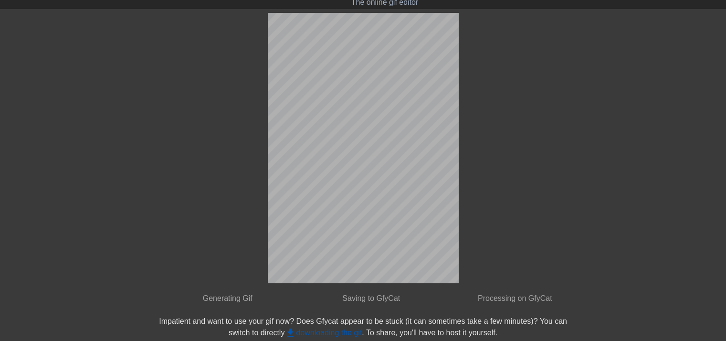
click at [333, 334] on link "get_app downloading the gif" at bounding box center [322, 332] width 77 height 8
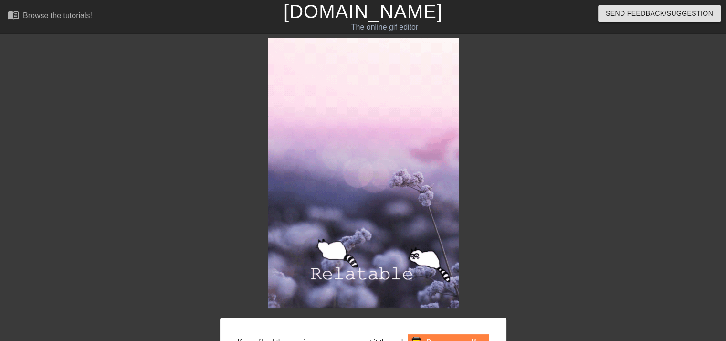
scroll to position [98, 0]
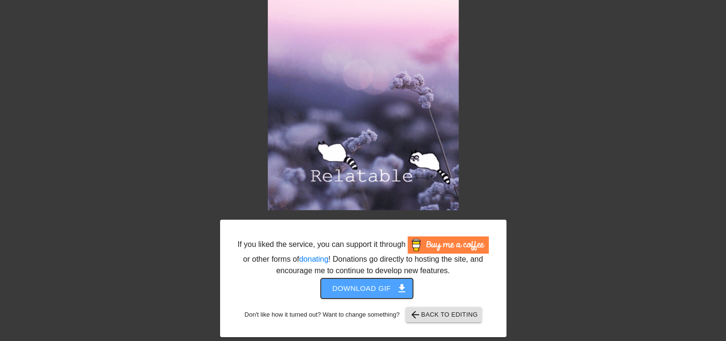
click at [364, 294] on span "Download gif get_app" at bounding box center [366, 288] width 69 height 12
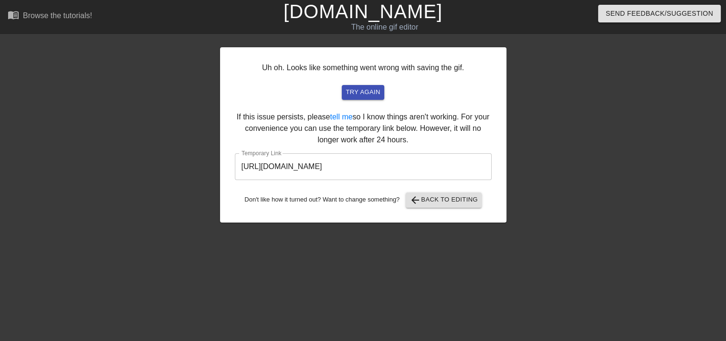
scroll to position [0, 0]
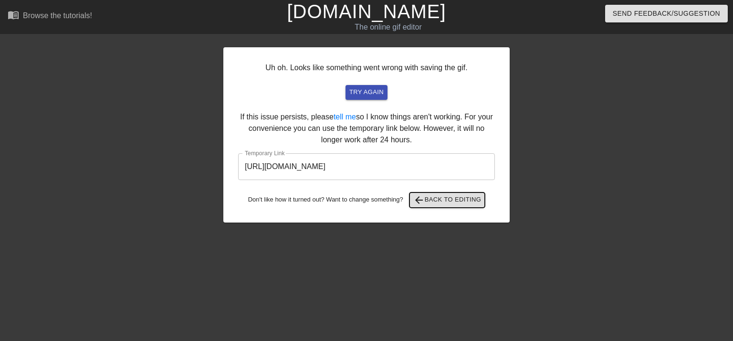
click at [468, 199] on span "arrow_back Back to Editing" at bounding box center [447, 199] width 68 height 11
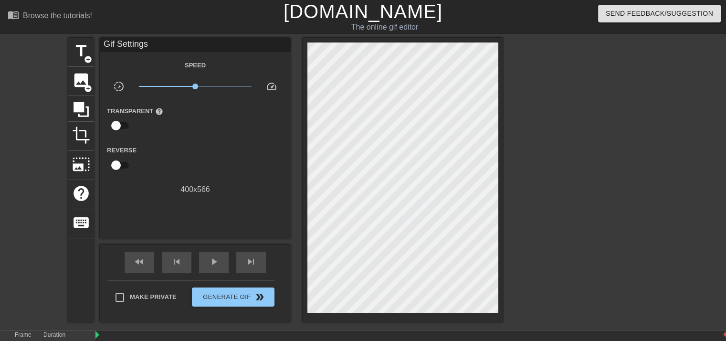
click at [411, 25] on div "The online gif editor" at bounding box center [385, 26] width 276 height 11
click at [408, 21] on div "The online gif editor" at bounding box center [385, 26] width 276 height 11
click at [401, 20] on link "[DOMAIN_NAME]" at bounding box center [362, 11] width 159 height 21
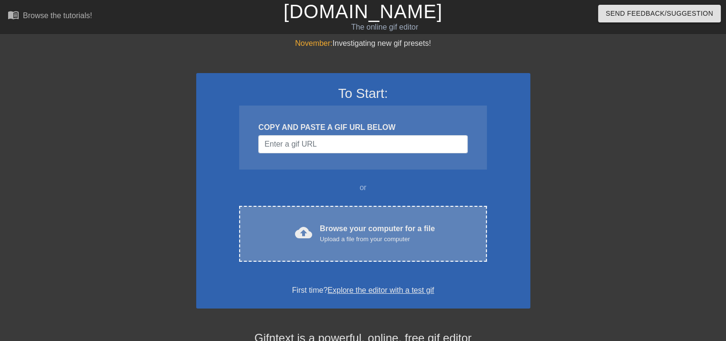
click at [317, 226] on div "cloud_upload Browse your computer for a file Upload a file from your computer" at bounding box center [362, 233] width 207 height 21
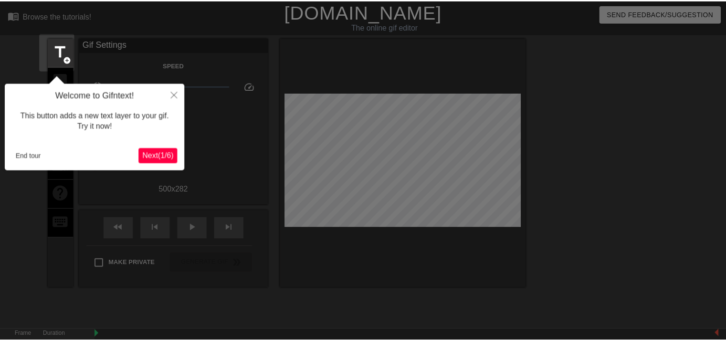
scroll to position [23, 0]
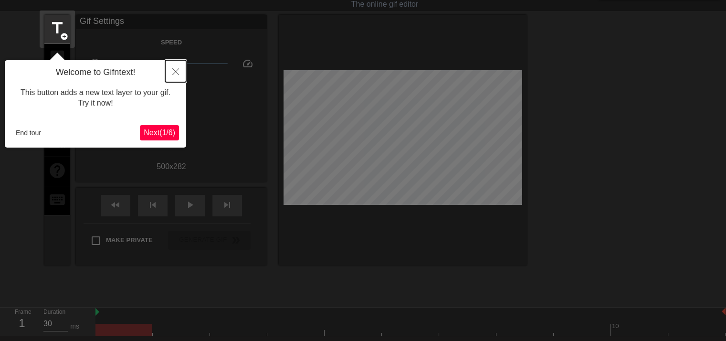
click at [175, 68] on icon "Close" at bounding box center [175, 71] width 7 height 7
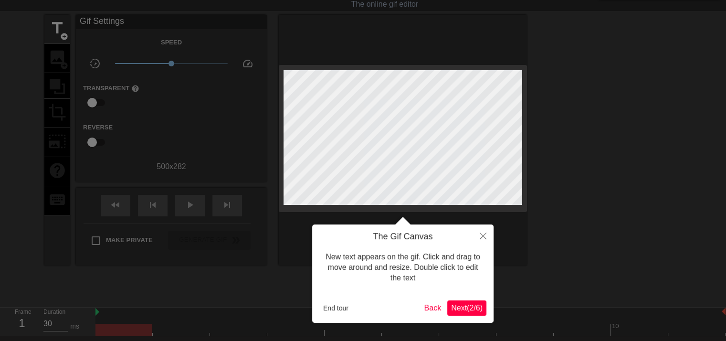
scroll to position [0, 0]
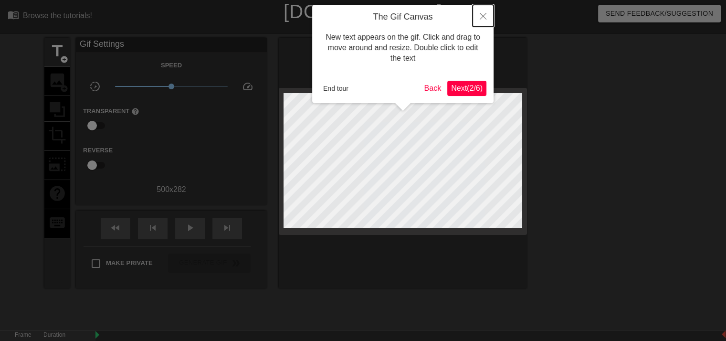
click at [484, 21] on button "Close" at bounding box center [482, 16] width 21 height 22
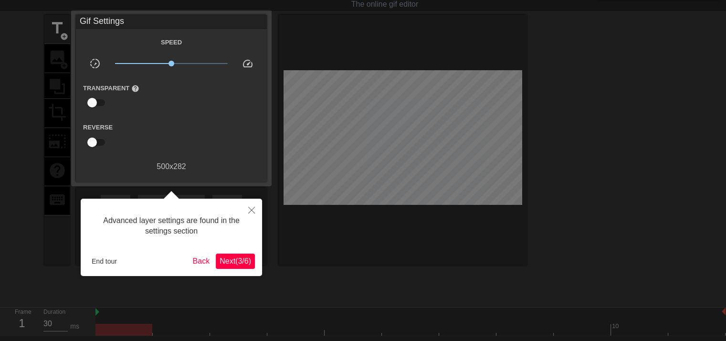
scroll to position [23, 0]
click at [250, 208] on icon "Close" at bounding box center [251, 210] width 7 height 7
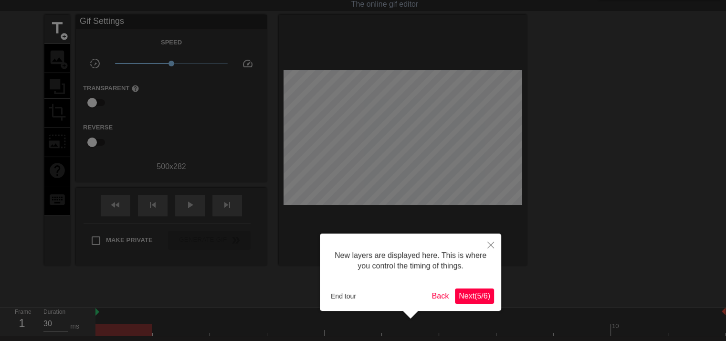
scroll to position [8, 0]
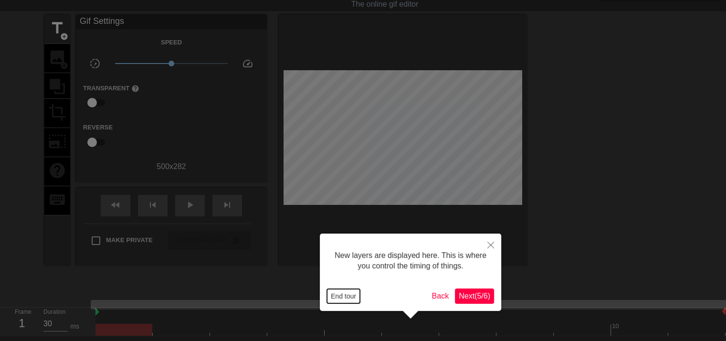
click at [336, 294] on button "End tour" at bounding box center [343, 296] width 33 height 14
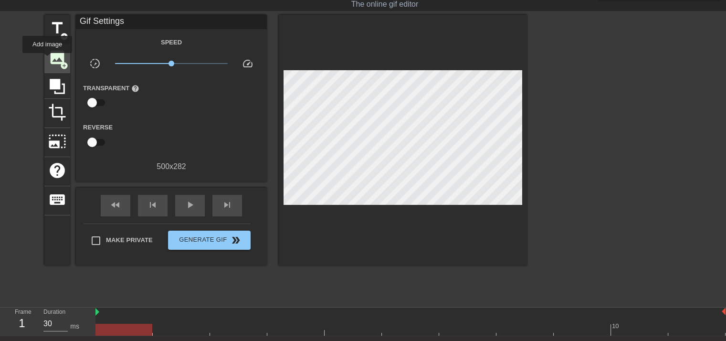
click at [47, 60] on div "image add_circle" at bounding box center [57, 58] width 26 height 29
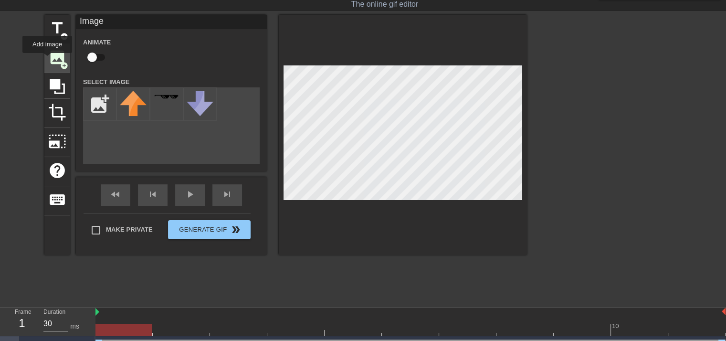
scroll to position [0, 0]
click at [98, 96] on input "file" at bounding box center [99, 104] width 32 height 32
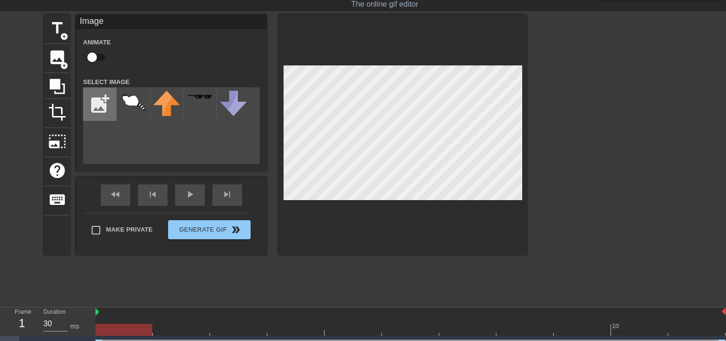
click at [108, 104] on input "file" at bounding box center [99, 104] width 32 height 32
type input "C:\fakepath\Untitled249_20250815210803.png"
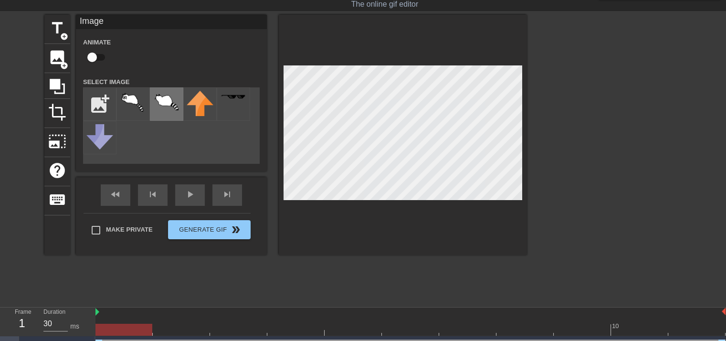
click at [166, 104] on img at bounding box center [166, 101] width 27 height 21
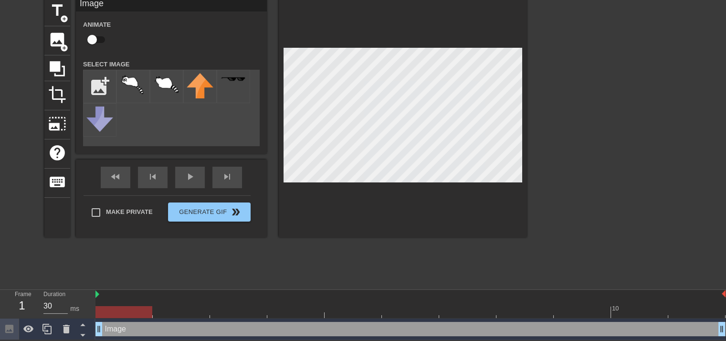
click at [258, 273] on div "title add_circle image add_circle crop photo_size_select_large help keyboard Im…" at bounding box center [285, 140] width 482 height 286
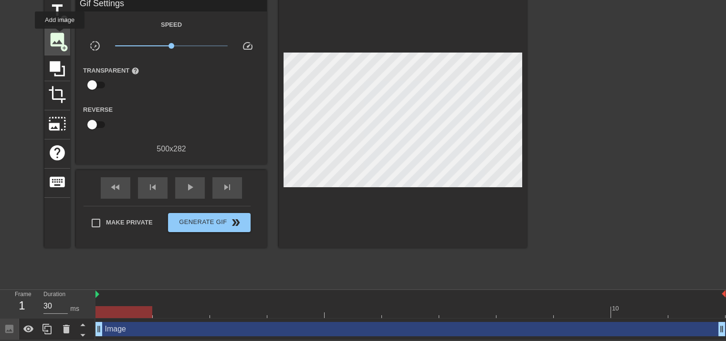
click at [60, 35] on span "image" at bounding box center [57, 40] width 18 height 18
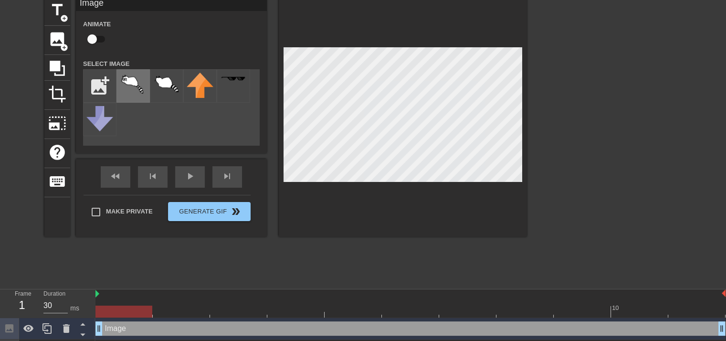
click at [138, 82] on img at bounding box center [133, 84] width 27 height 23
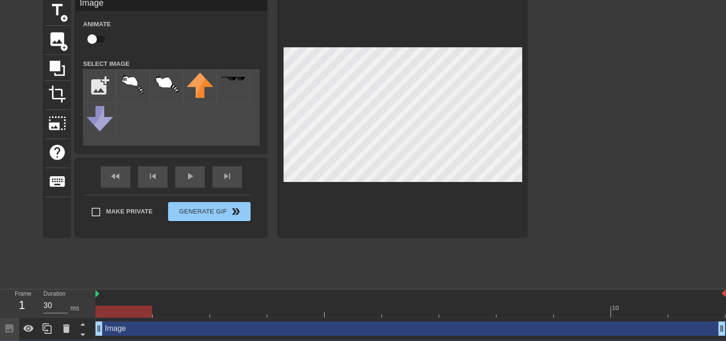
click at [209, 277] on div "title add_circle image add_circle crop photo_size_select_large help keyboard Im…" at bounding box center [285, 140] width 482 height 286
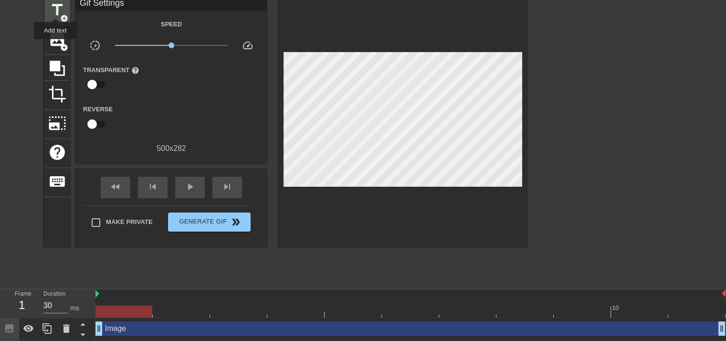
click at [55, 10] on span "title" at bounding box center [57, 10] width 18 height 18
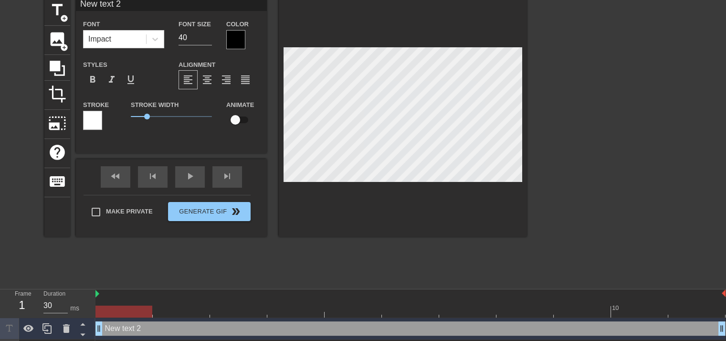
scroll to position [1, 2]
click at [254, 113] on div "title add_circle image add_circle crop photo_size_select_large help keyboard Ne…" at bounding box center [285, 117] width 482 height 240
type input "R"
type textarea "R"
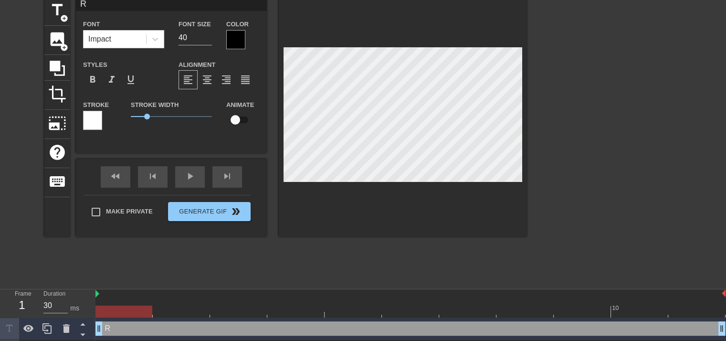
type input "Re"
type textarea "Re"
type input "Rel"
type textarea "Rel"
type input "[MEDICAL_DATA]"
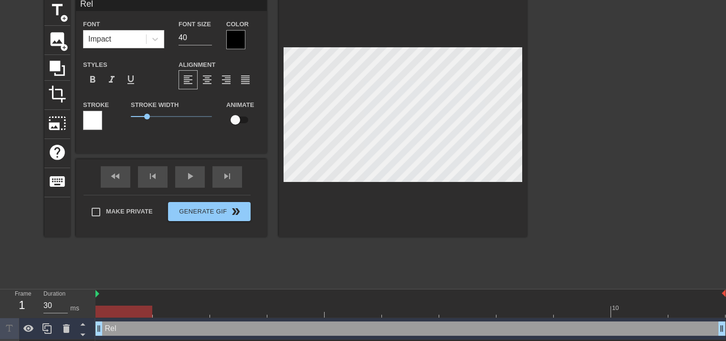
type textarea "[MEDICAL_DATA]"
type input "Relat"
type textarea "Relat"
type input "Relata"
type textarea "Relata"
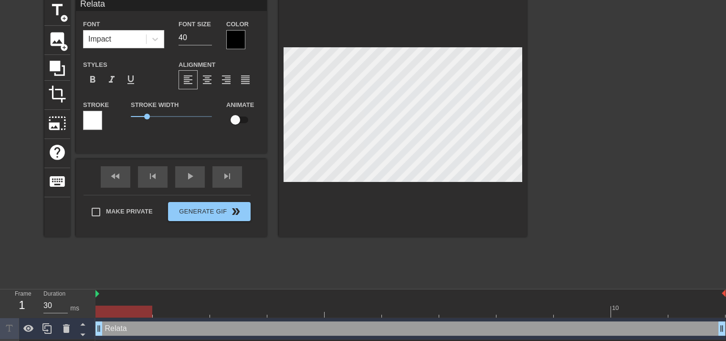
type input "Relatab"
type textarea "Relatab"
type input "Relatabl"
type textarea "Relatabl"
type input "Relatable"
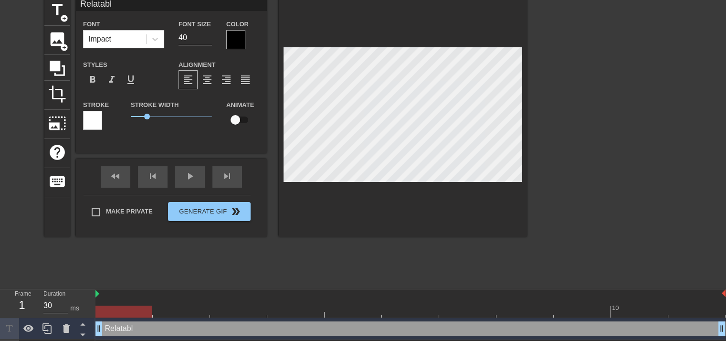
type textarea "Relatable"
type input "Relatable."
type textarea "Relatable."
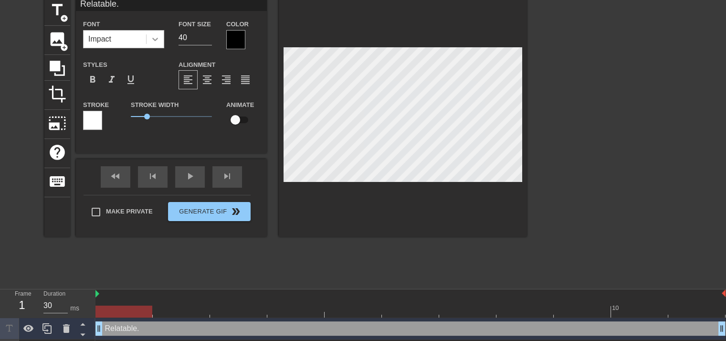
click at [152, 39] on icon at bounding box center [155, 39] width 10 height 10
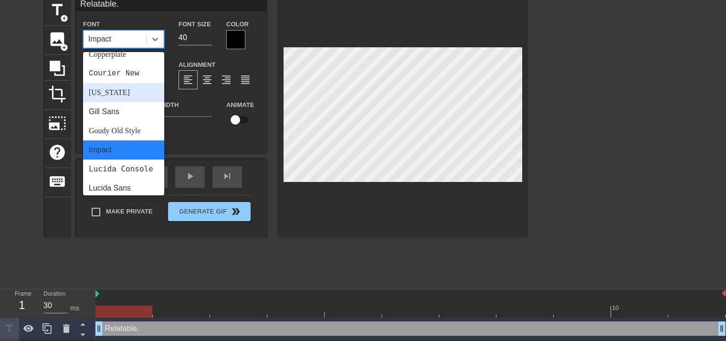
scroll to position [147, 0]
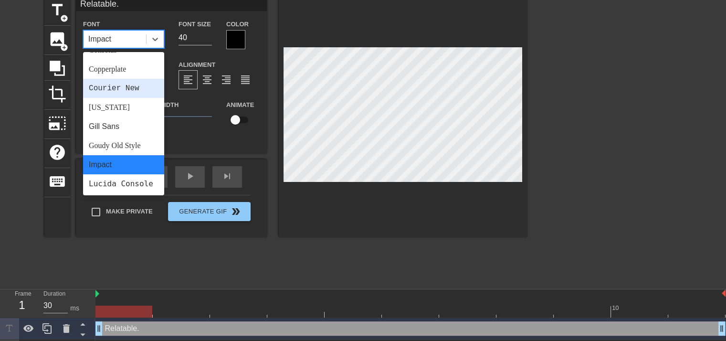
click at [128, 84] on div "Courier New" at bounding box center [123, 88] width 81 height 19
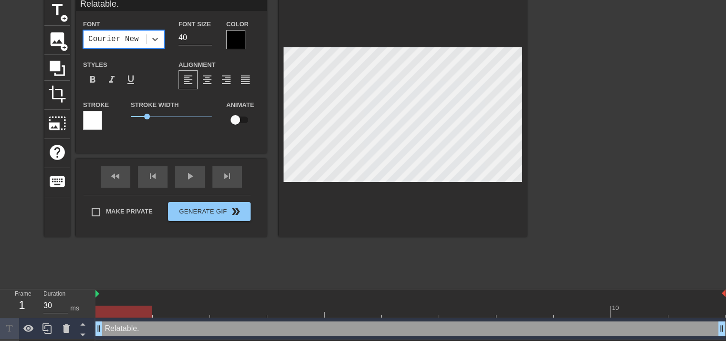
click at [228, 37] on div at bounding box center [235, 39] width 19 height 19
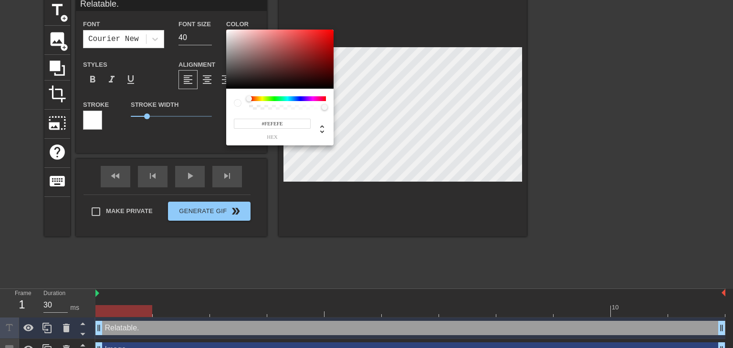
type input "#FFFFFF"
drag, startPoint x: 240, startPoint y: 75, endPoint x: 210, endPoint y: 9, distance: 72.4
click at [210, 9] on div "#FFFFFF hex" at bounding box center [366, 174] width 733 height 348
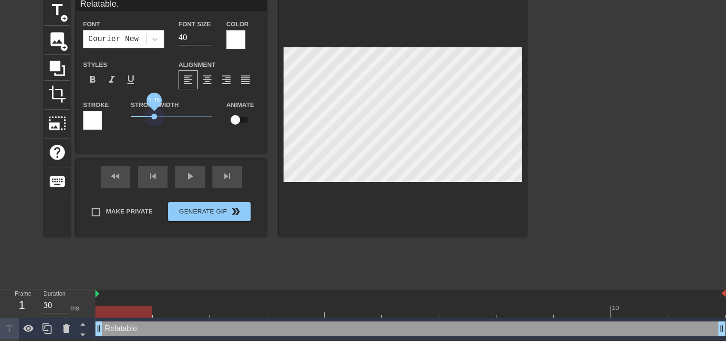
drag, startPoint x: 155, startPoint y: 115, endPoint x: 0, endPoint y: 135, distance: 155.9
click at [0, 135] on div "title add_circle image add_circle crop photo_size_select_large help keyboard Re…" at bounding box center [363, 140] width 726 height 286
type input "Relatable"
type textarea "Relatable"
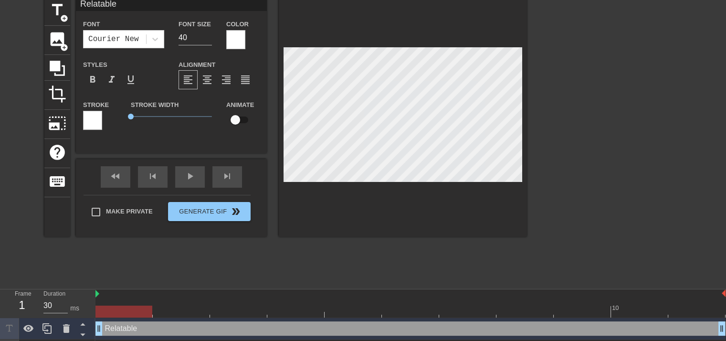
scroll to position [1, 2]
drag, startPoint x: 159, startPoint y: 114, endPoint x: 76, endPoint y: 115, distance: 83.0
click at [76, 115] on div "Stroke Stroke Width 0 Animate" at bounding box center [171, 119] width 191 height 40
click at [88, 114] on div at bounding box center [92, 120] width 19 height 19
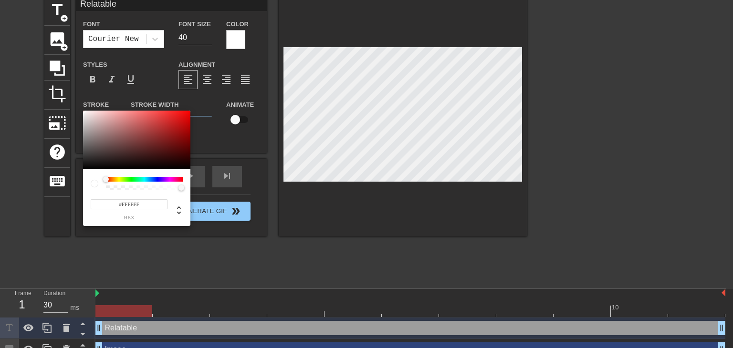
click at [123, 180] on div at bounding box center [144, 179] width 77 height 5
click at [137, 178] on div at bounding box center [144, 179] width 77 height 5
click at [106, 138] on div at bounding box center [136, 140] width 107 height 59
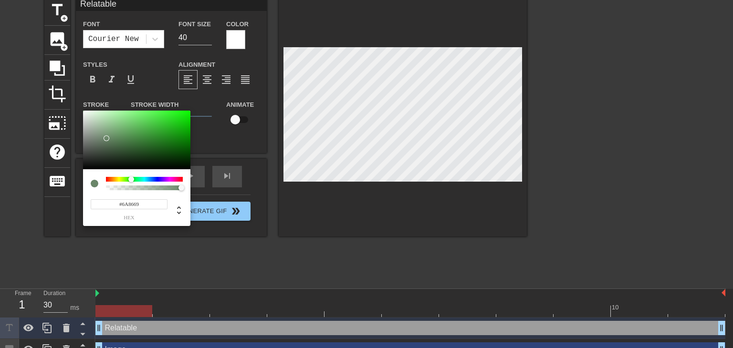
click at [131, 182] on div at bounding box center [144, 179] width 77 height 5
type input "#2A5229"
drag, startPoint x: 122, startPoint y: 141, endPoint x: 137, endPoint y: 151, distance: 18.4
click at [137, 151] on div at bounding box center [136, 140] width 107 height 59
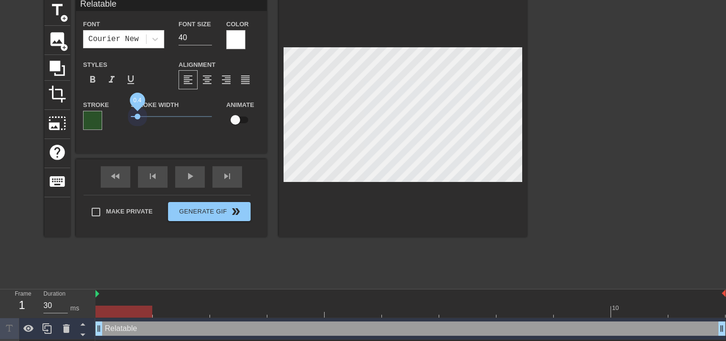
drag, startPoint x: 130, startPoint y: 114, endPoint x: 137, endPoint y: 121, distance: 9.8
click at [137, 121] on span "0.4" at bounding box center [171, 116] width 81 height 11
click at [102, 114] on div "Stroke" at bounding box center [99, 114] width 33 height 31
click at [94, 117] on div at bounding box center [92, 120] width 19 height 19
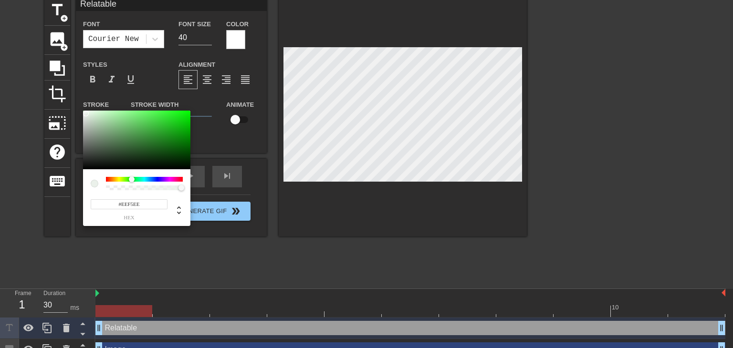
type input "#FFFFFF"
drag, startPoint x: 151, startPoint y: 154, endPoint x: 71, endPoint y: 104, distance: 94.0
click at [71, 104] on div "#FFFFFF hex" at bounding box center [366, 174] width 733 height 348
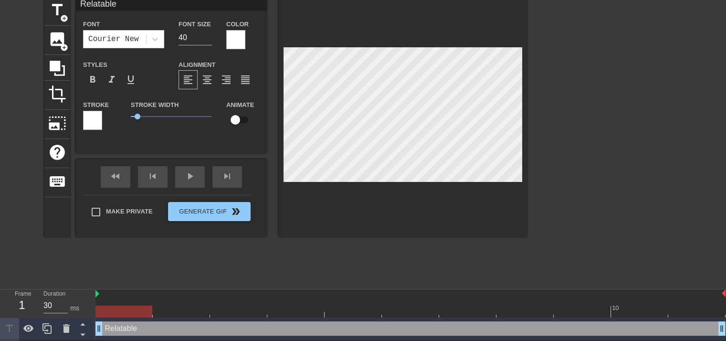
click at [236, 36] on div at bounding box center [235, 39] width 19 height 19
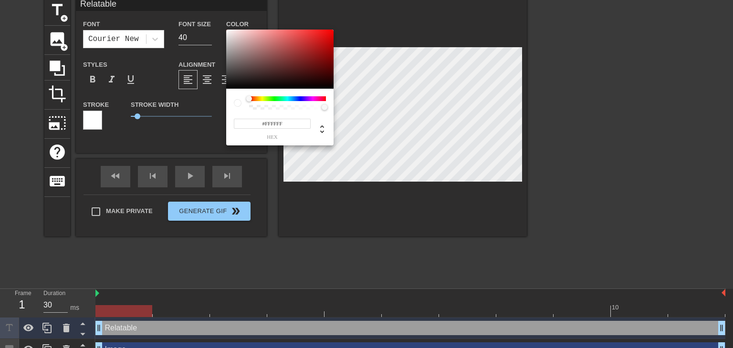
click at [279, 98] on div at bounding box center [287, 98] width 77 height 5
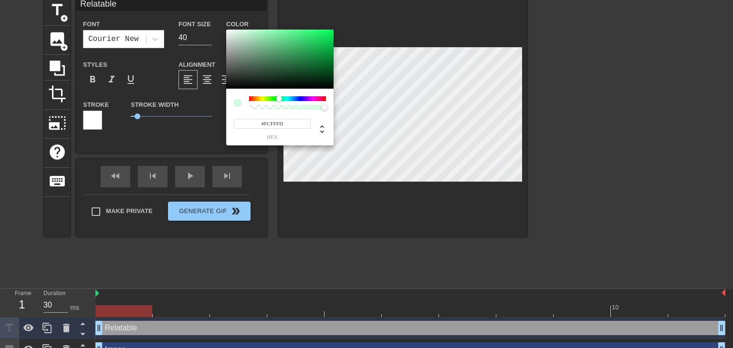
type input "#FFFFFF"
drag, startPoint x: 284, startPoint y: 72, endPoint x: 158, endPoint y: 19, distance: 136.9
click at [158, 19] on div "#FFFFFF hex" at bounding box center [366, 174] width 733 height 348
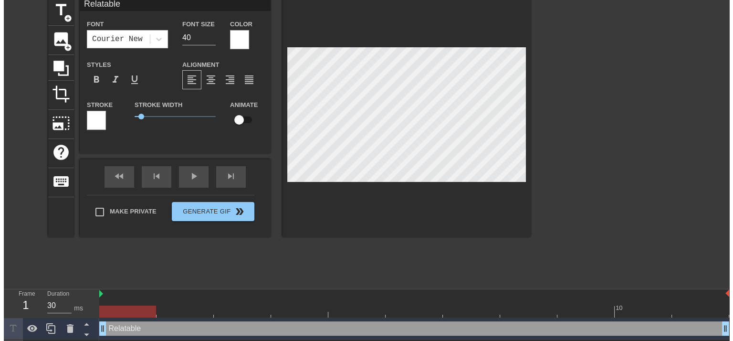
scroll to position [0, 0]
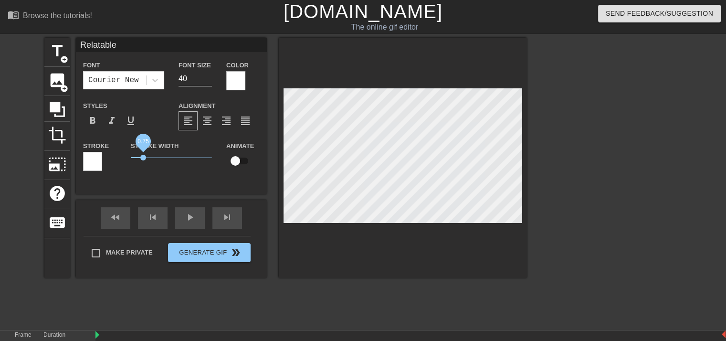
drag, startPoint x: 143, startPoint y: 155, endPoint x: 83, endPoint y: 152, distance: 59.7
click at [83, 152] on div "Stroke Stroke Width 0.75 Animate" at bounding box center [171, 160] width 191 height 40
click at [432, 243] on div at bounding box center [403, 158] width 248 height 240
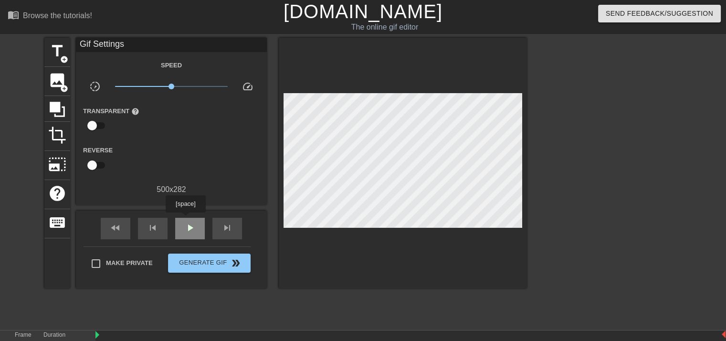
click at [185, 219] on div "play_arrow" at bounding box center [190, 228] width 30 height 21
click at [187, 218] on div "pause" at bounding box center [190, 228] width 30 height 21
click at [581, 206] on div at bounding box center [609, 181] width 143 height 286
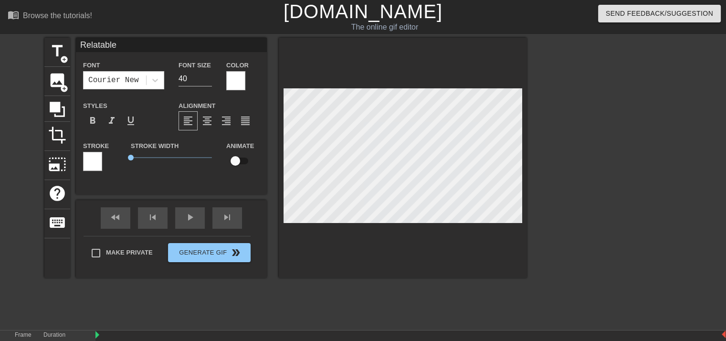
click at [645, 183] on div at bounding box center [609, 181] width 143 height 286
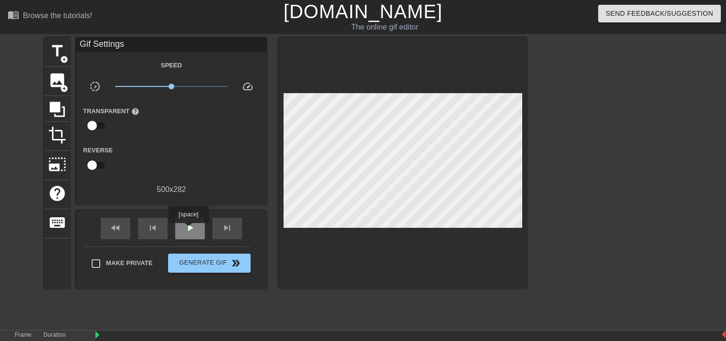
click at [188, 229] on span "play_arrow" at bounding box center [189, 227] width 11 height 11
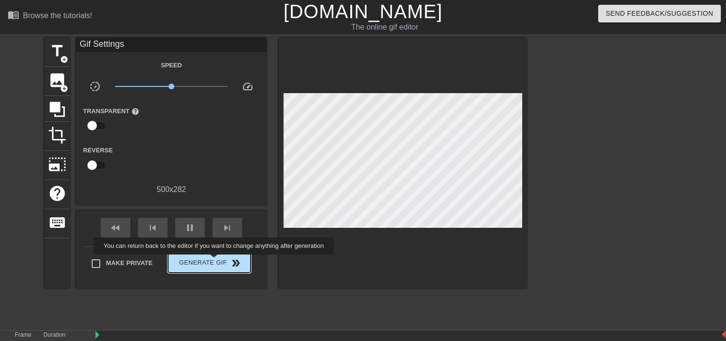
click at [214, 261] on span "Generate Gif double_arrow" at bounding box center [209, 262] width 75 height 11
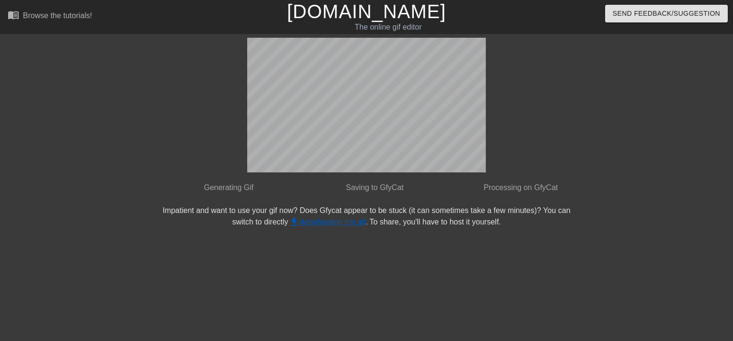
click at [316, 222] on link "get_app downloading the gif" at bounding box center [326, 222] width 77 height 8
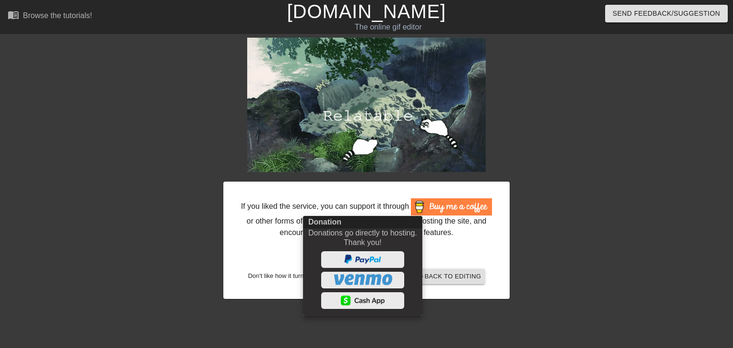
click at [464, 241] on div at bounding box center [366, 174] width 733 height 348
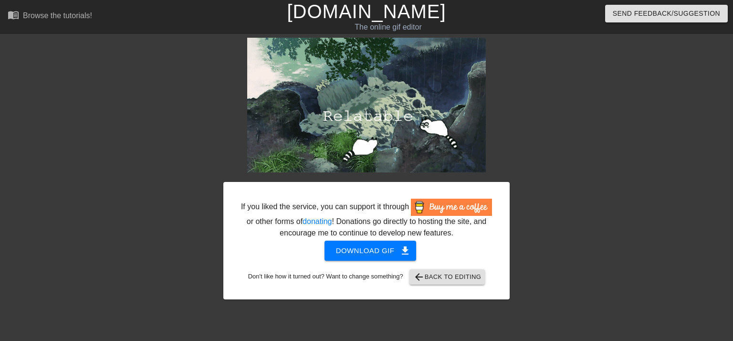
click at [367, 262] on div "If you liked the service, you can support it through or other forms of donating…" at bounding box center [366, 240] width 286 height 117
click at [363, 258] on button "Download gif get_app" at bounding box center [370, 250] width 92 height 20
click at [442, 277] on span "arrow_back Back to Editing" at bounding box center [447, 276] width 68 height 11
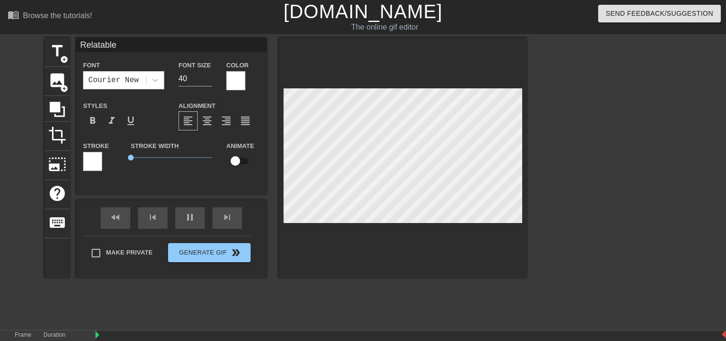
click at [206, 153] on div "title add_circle image add_circle crop photo_size_select_large help keyboard Re…" at bounding box center [285, 158] width 482 height 240
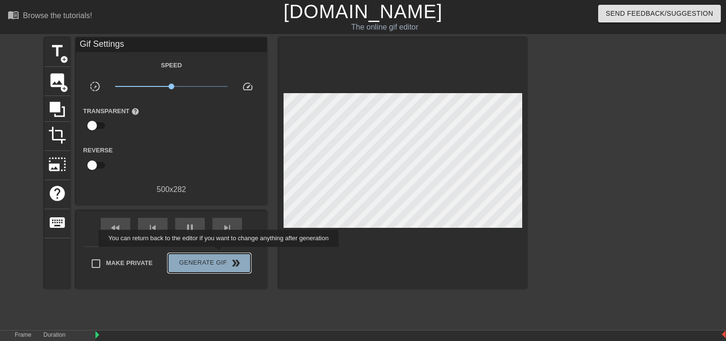
click at [219, 253] on button "Generate Gif double_arrow" at bounding box center [209, 262] width 83 height 19
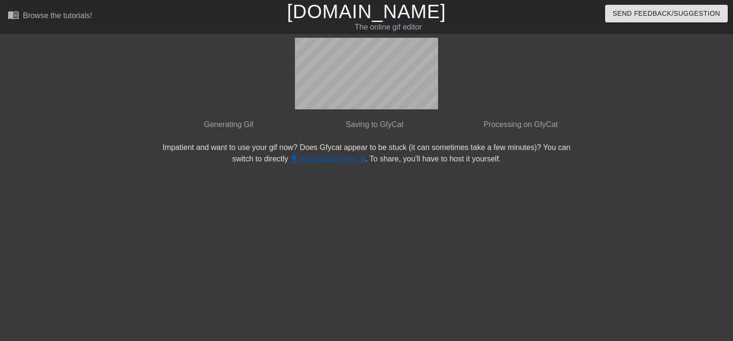
click at [327, 156] on link "get_app downloading the gif" at bounding box center [326, 159] width 77 height 8
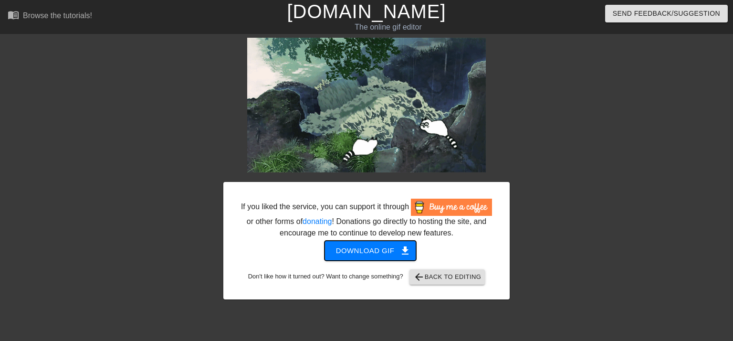
click at [353, 249] on span "Download gif get_app" at bounding box center [370, 250] width 69 height 12
